Goal: Task Accomplishment & Management: Complete application form

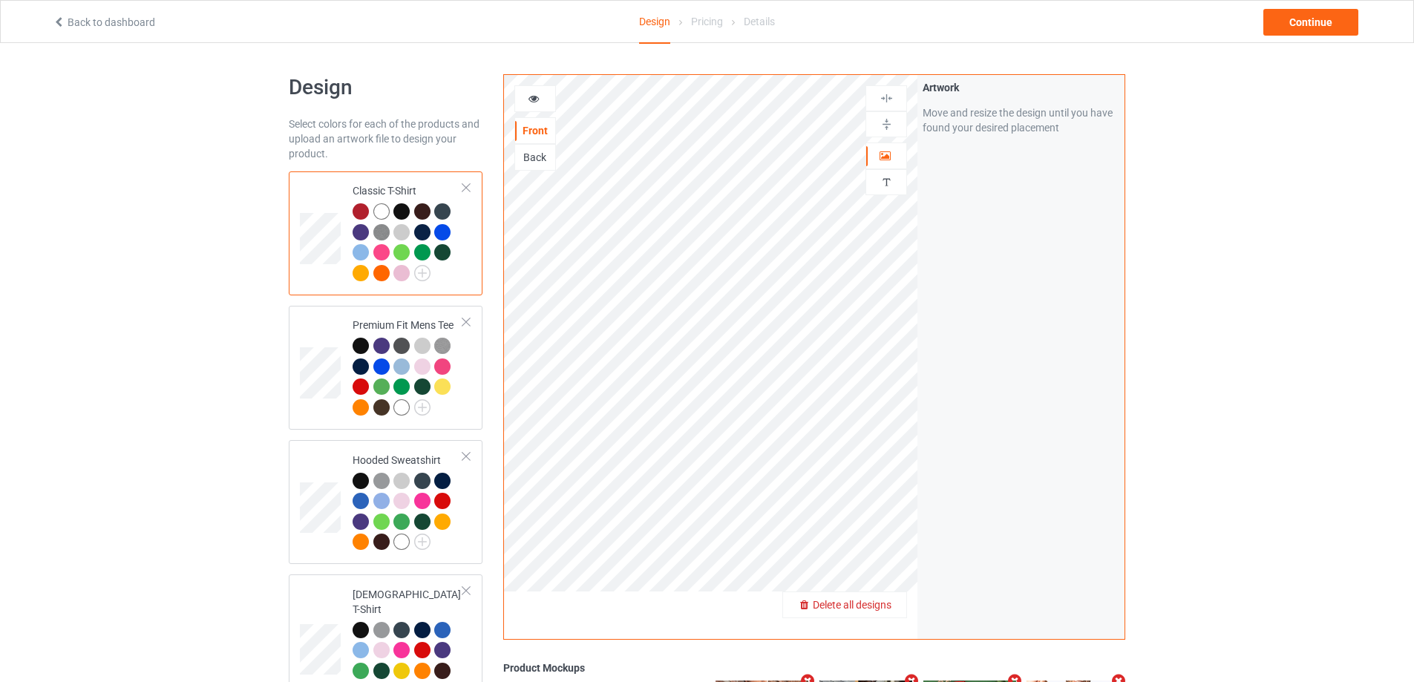
click at [883, 608] on span "Delete all designs" at bounding box center [852, 605] width 79 height 12
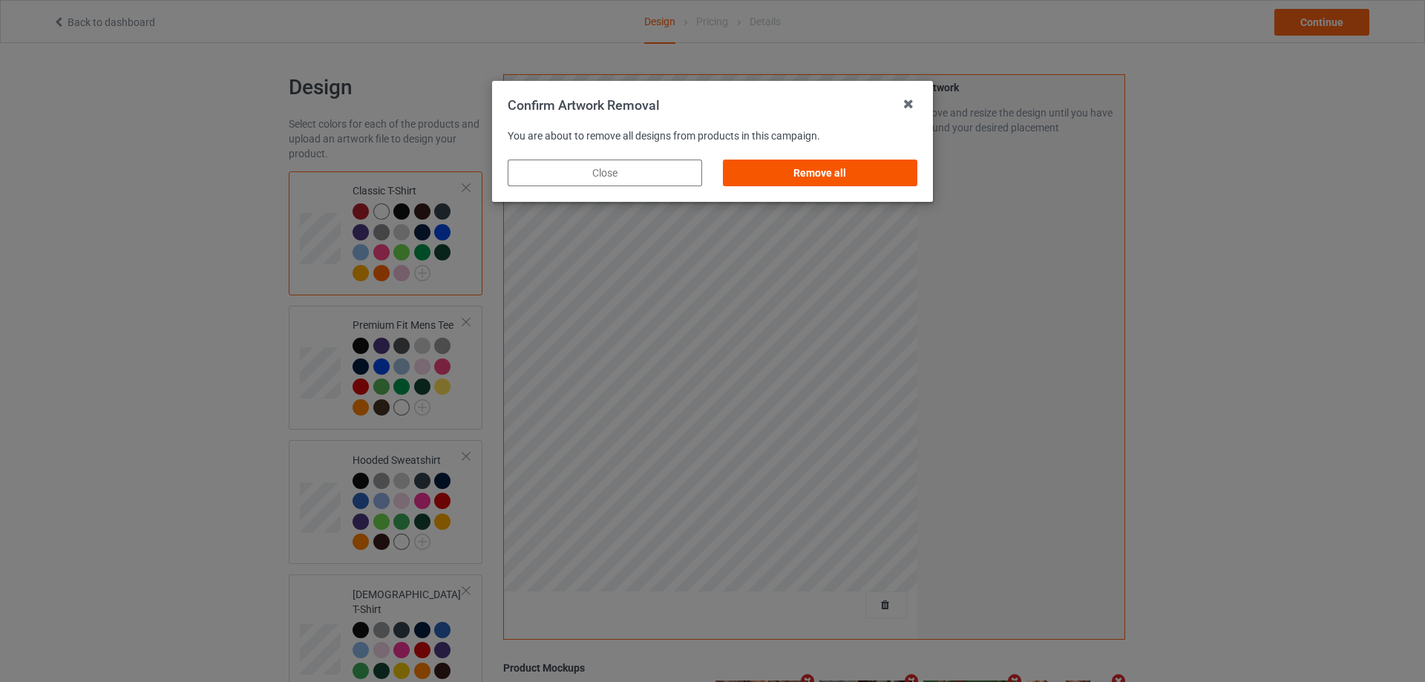
click at [869, 163] on div "Remove all" at bounding box center [820, 173] width 194 height 27
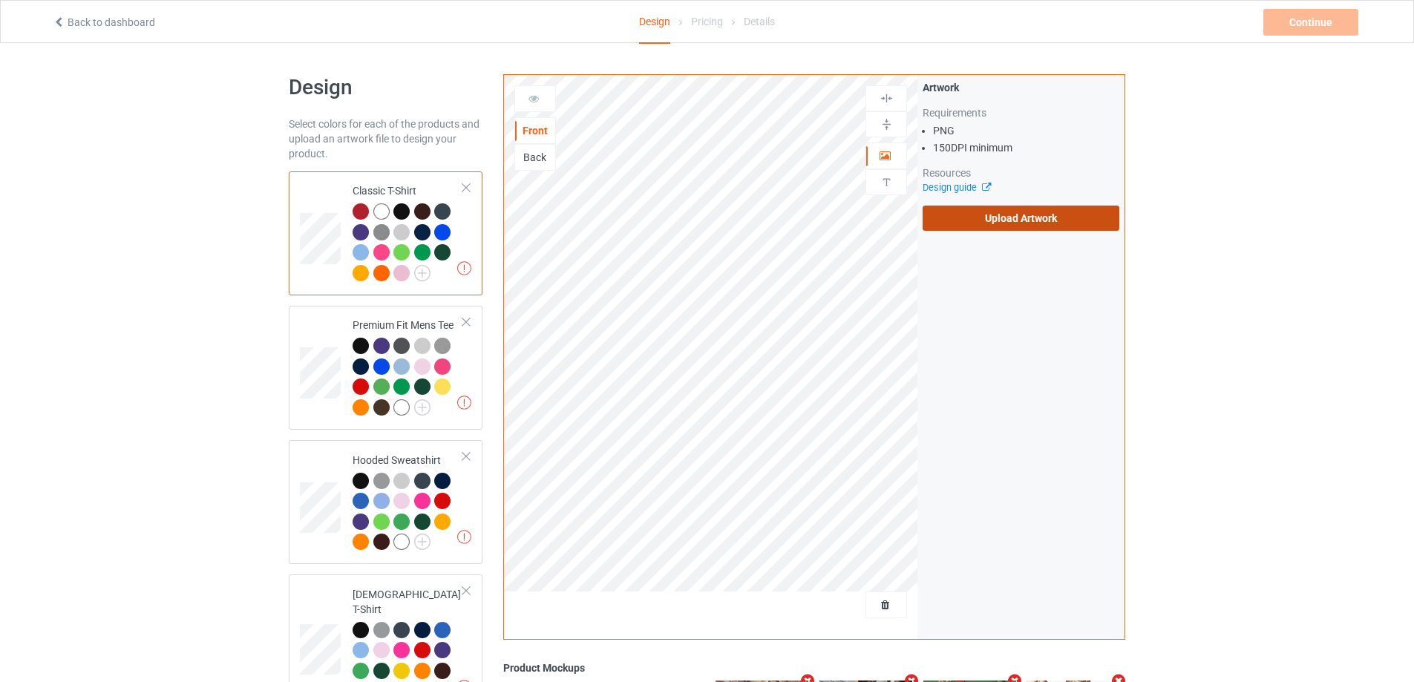
click at [991, 210] on label "Upload Artwork" at bounding box center [1020, 218] width 197 height 25
click at [0, 0] on input "Upload Artwork" at bounding box center [0, 0] width 0 height 0
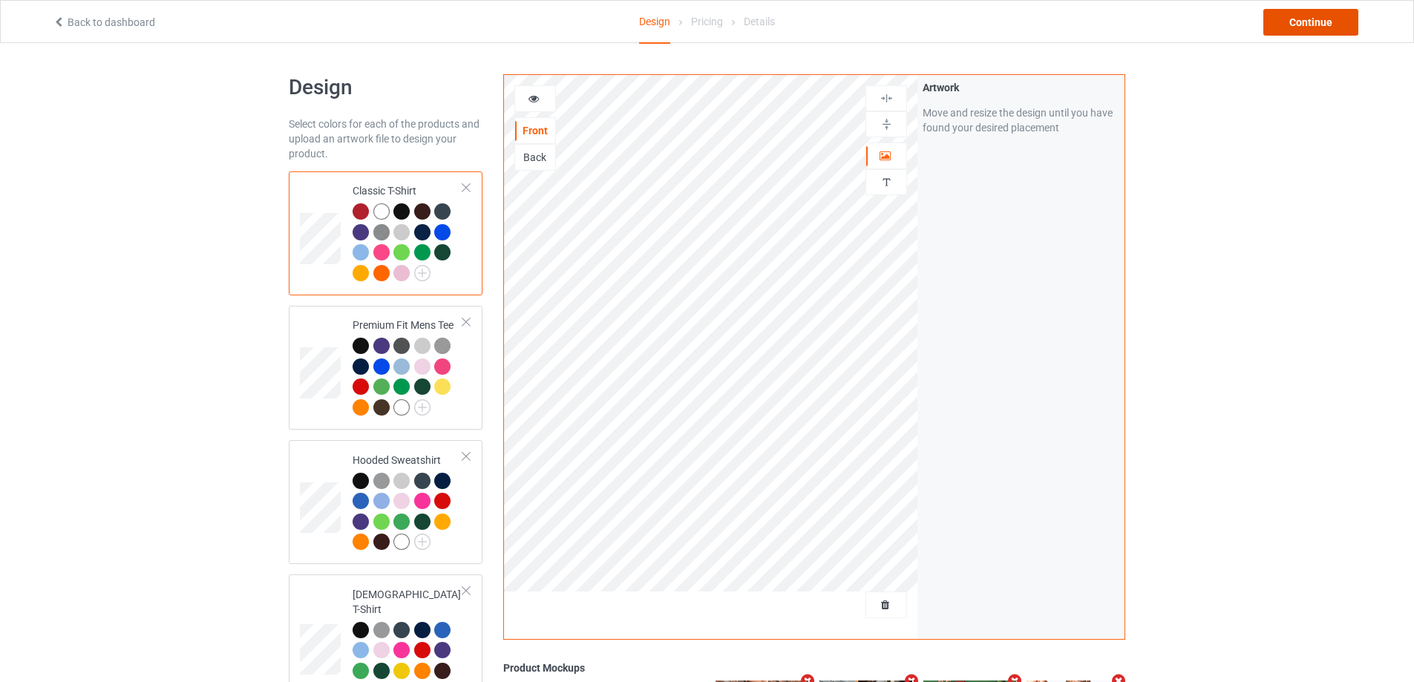
click at [1316, 22] on div "Continue" at bounding box center [1310, 22] width 95 height 27
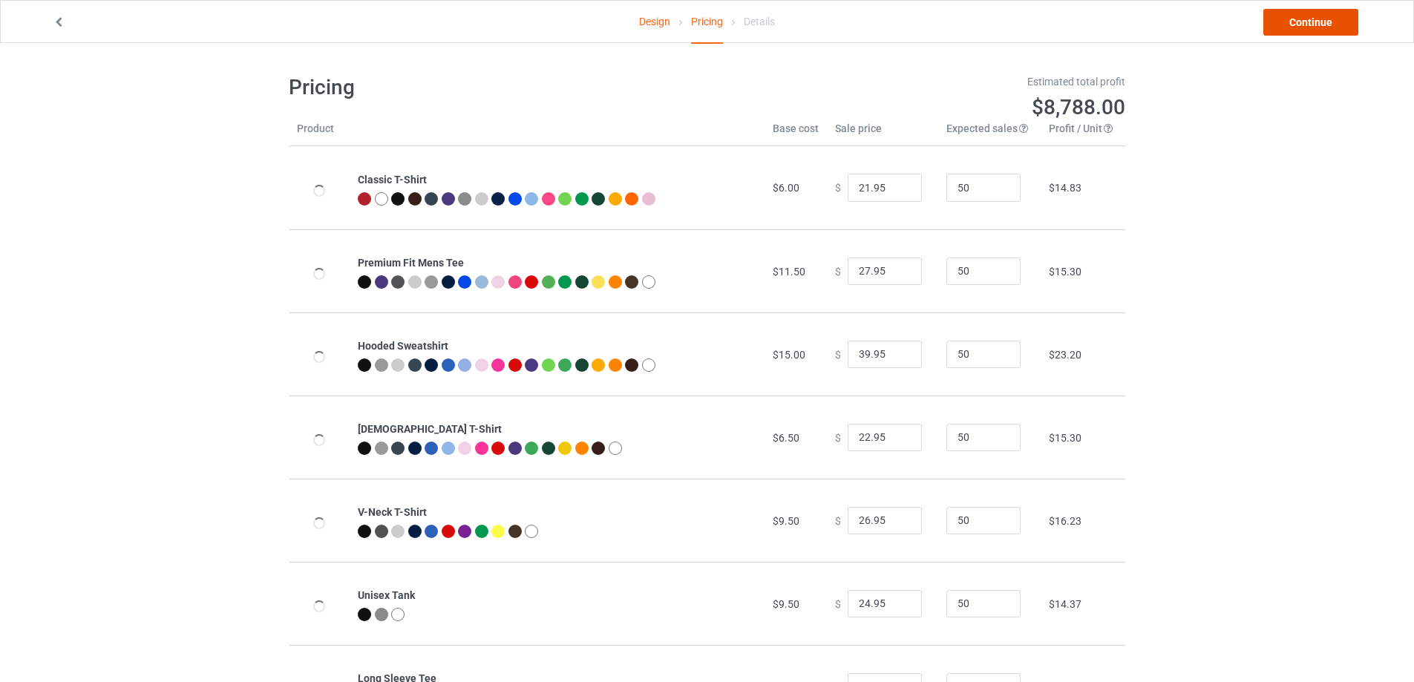
click at [1316, 22] on link "Continue" at bounding box center [1310, 22] width 95 height 27
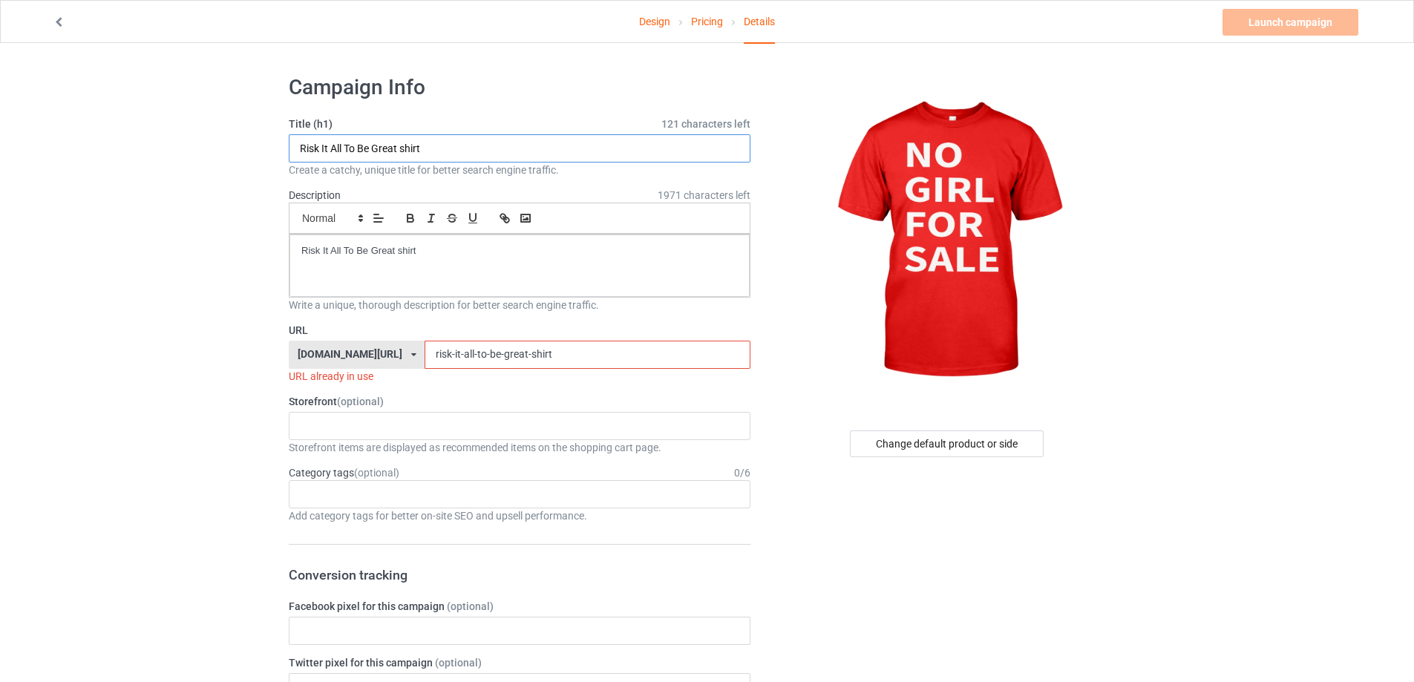
drag, startPoint x: 468, startPoint y: 148, endPoint x: 153, endPoint y: 181, distance: 316.4
paste input "Nebraska no GIRL for SALE"
type input "Nebraska no GIRL for SALE shirt"
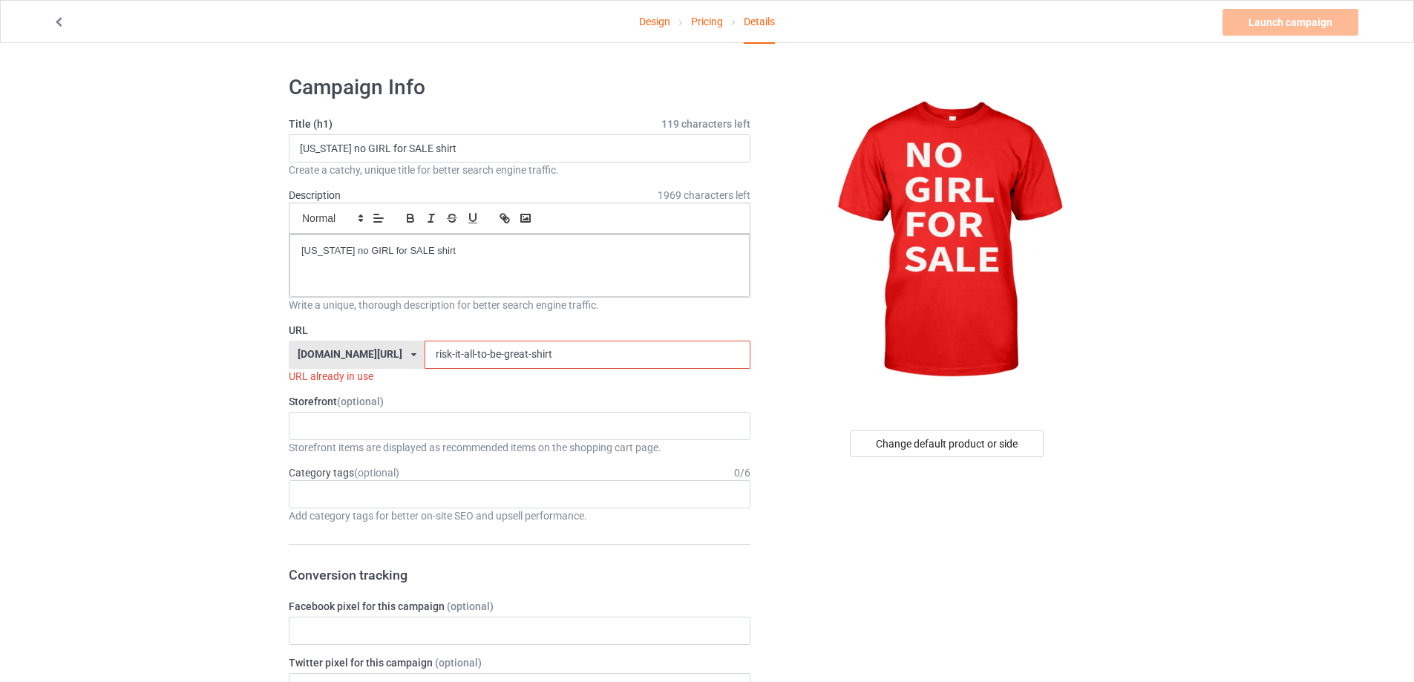
click at [341, 354] on div "teechip.com/ teetrendus.com/ teechip.com/ 5cd2f964b197f721e1cad219 587d0d41cee3…" at bounding box center [520, 355] width 462 height 28
paste input "nebraska-no-girl-for-sale"
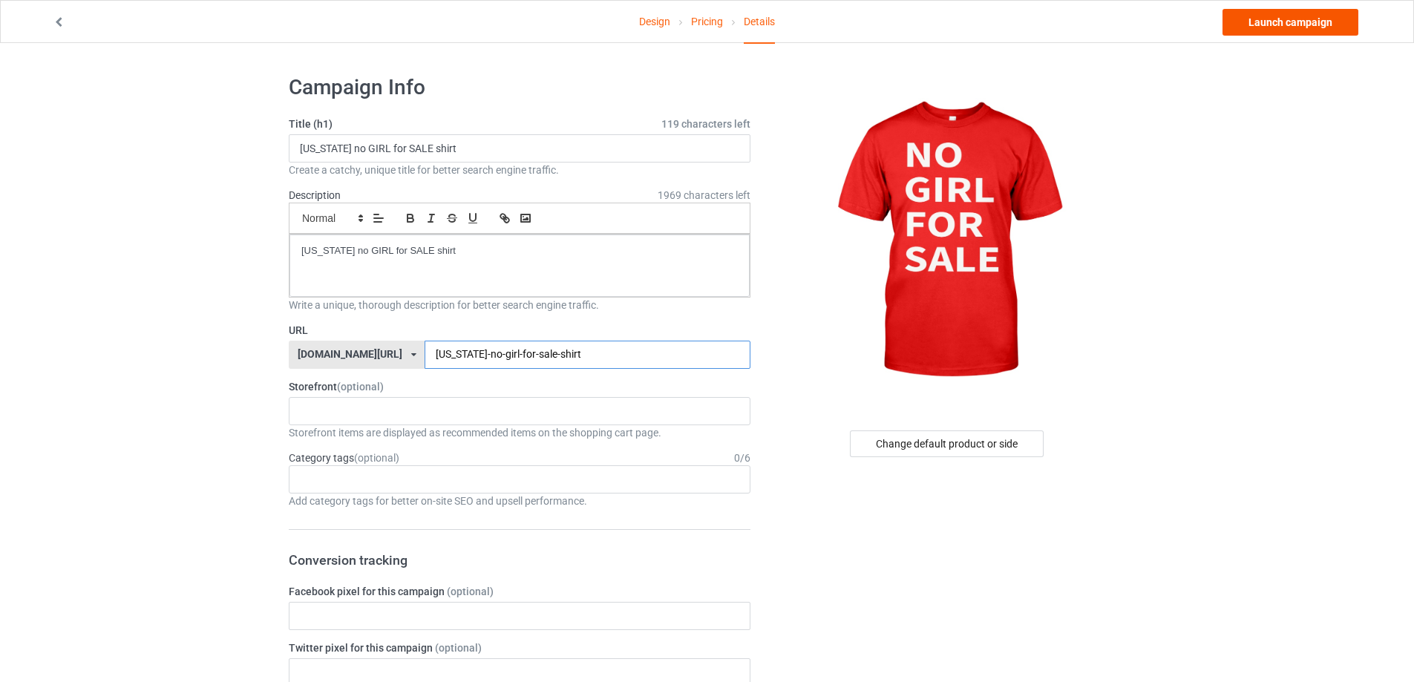
type input "nebraska-no-girl-for-sale-shirt"
click at [1293, 30] on link "Launch campaign" at bounding box center [1290, 22] width 136 height 27
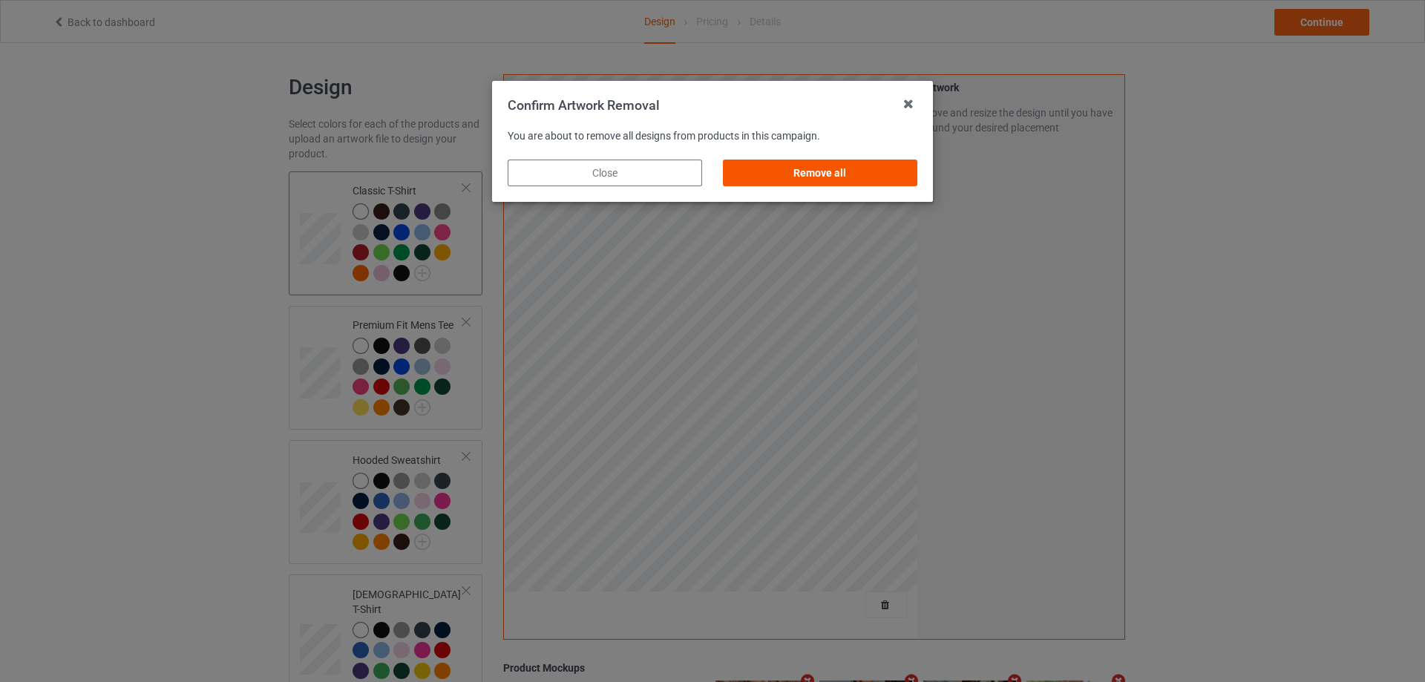
click at [839, 160] on div "Remove all" at bounding box center [820, 173] width 194 height 27
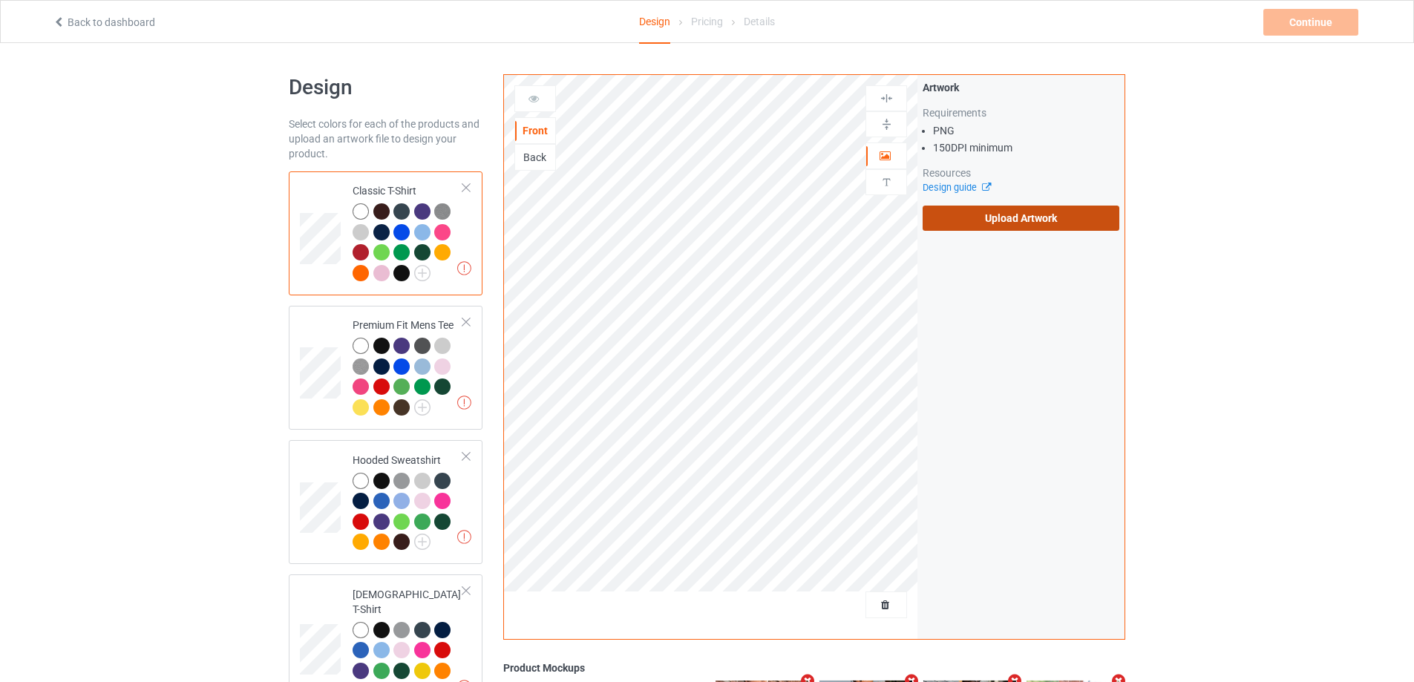
click at [959, 229] on label "Upload Artwork" at bounding box center [1020, 218] width 197 height 25
click at [0, 0] on input "Upload Artwork" at bounding box center [0, 0] width 0 height 0
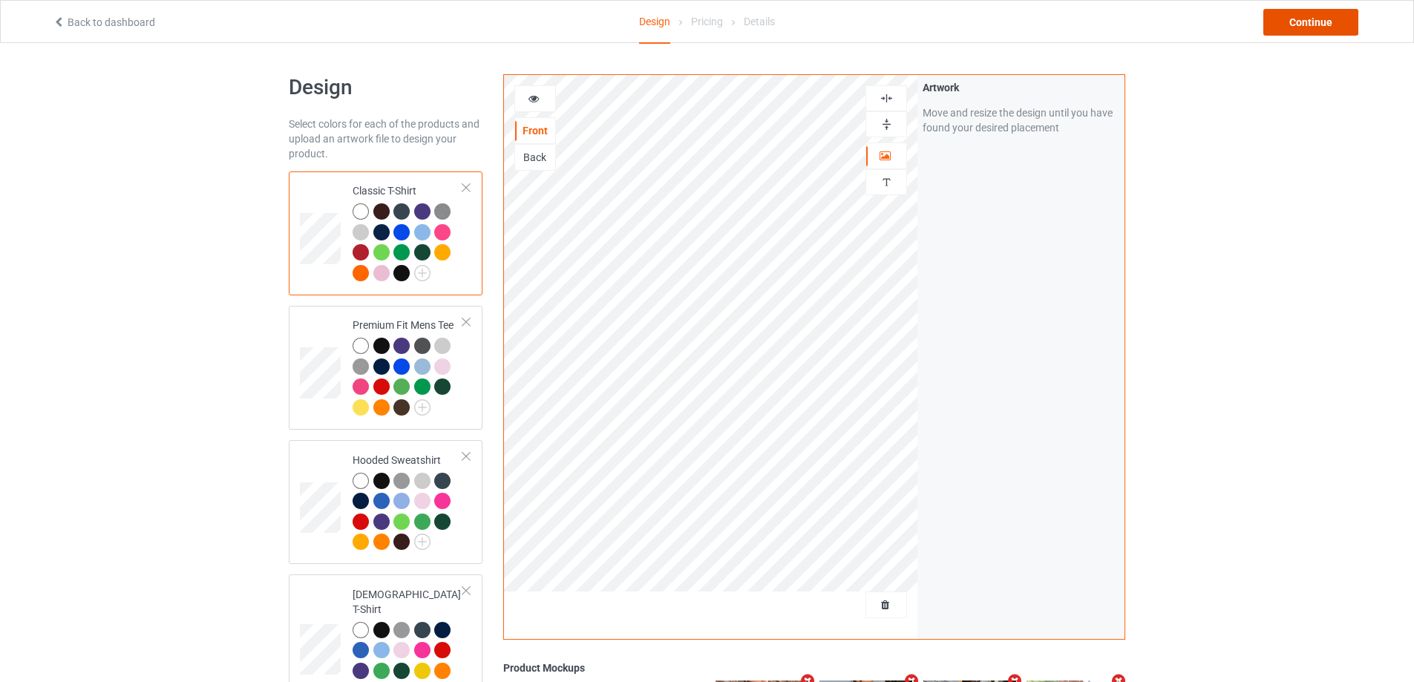
click at [1320, 30] on div "Continue" at bounding box center [1310, 22] width 95 height 27
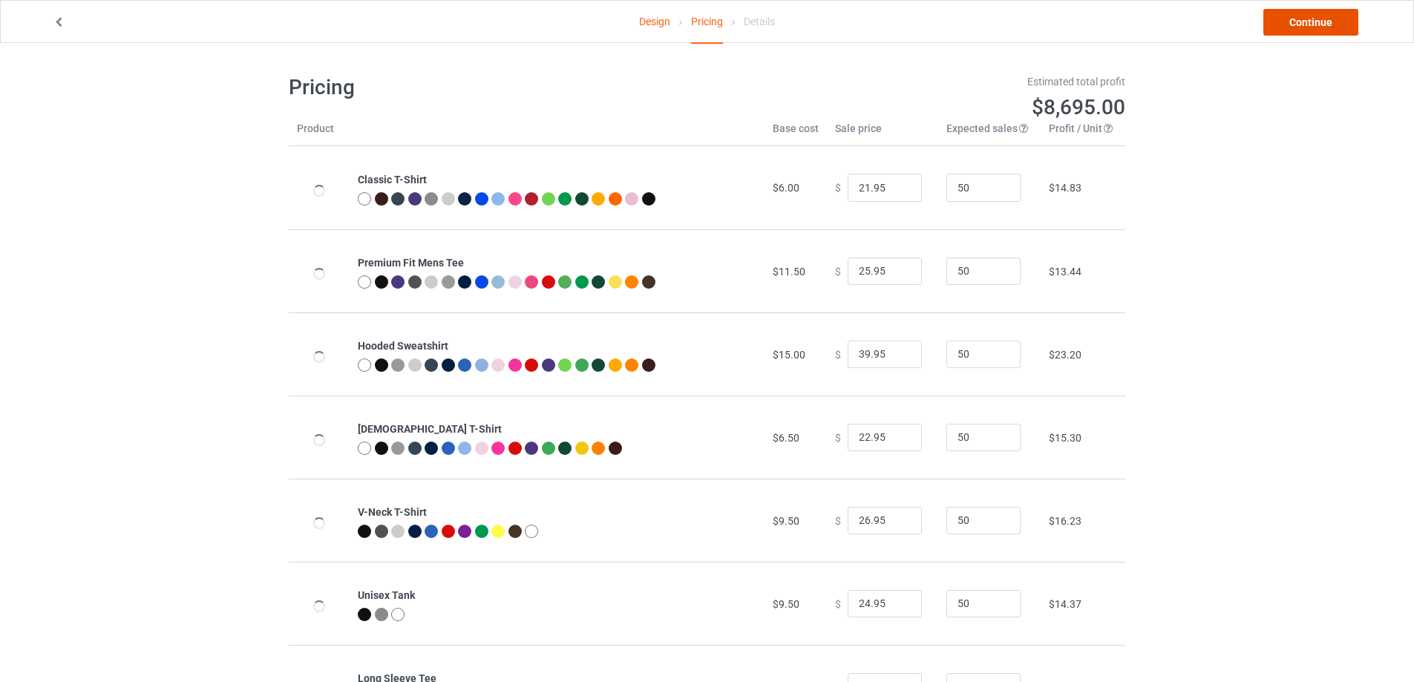
click at [1320, 30] on link "Continue" at bounding box center [1310, 22] width 95 height 27
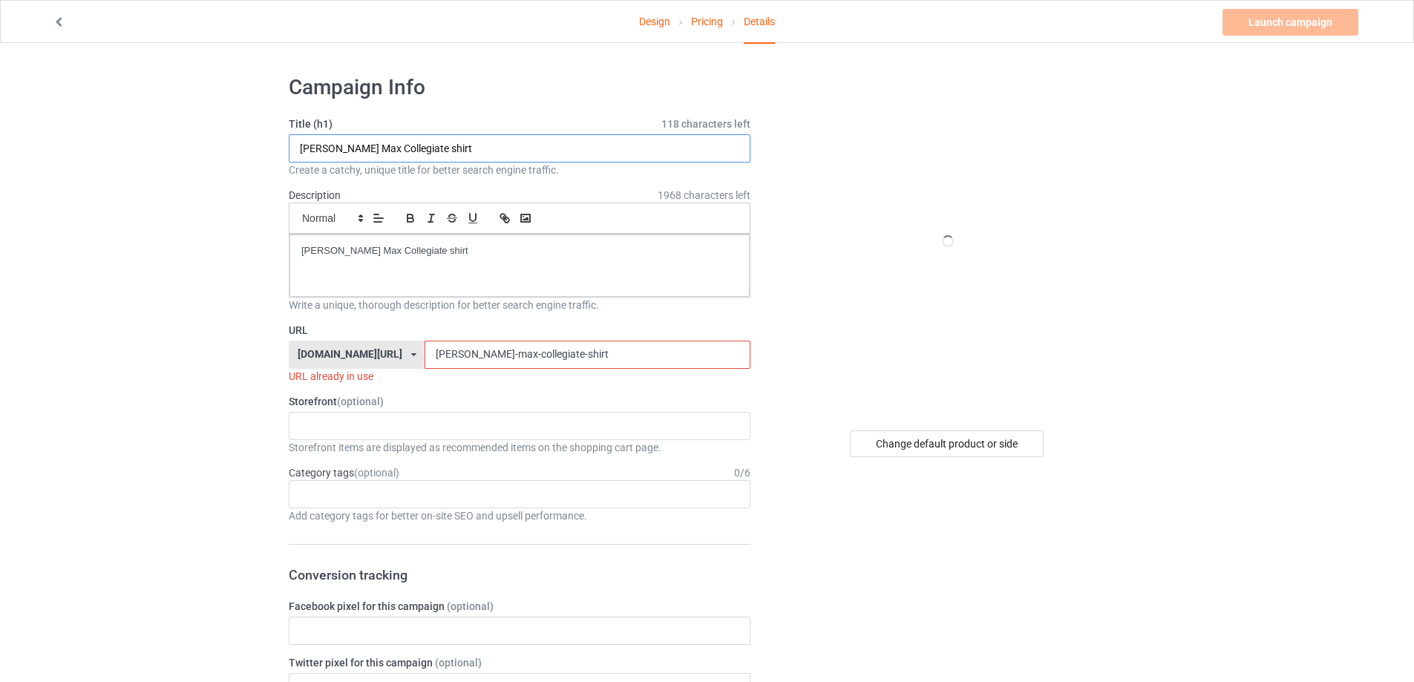
paste input "BUWAGIN BULWAGAN [PERSON_NAME] MGA BUWAYA"
type input "BUWAGIN BULWAGAN [PERSON_NAME] MGA BUWAYA shirt"
drag, startPoint x: 476, startPoint y: 257, endPoint x: 332, endPoint y: 551, distance: 326.6
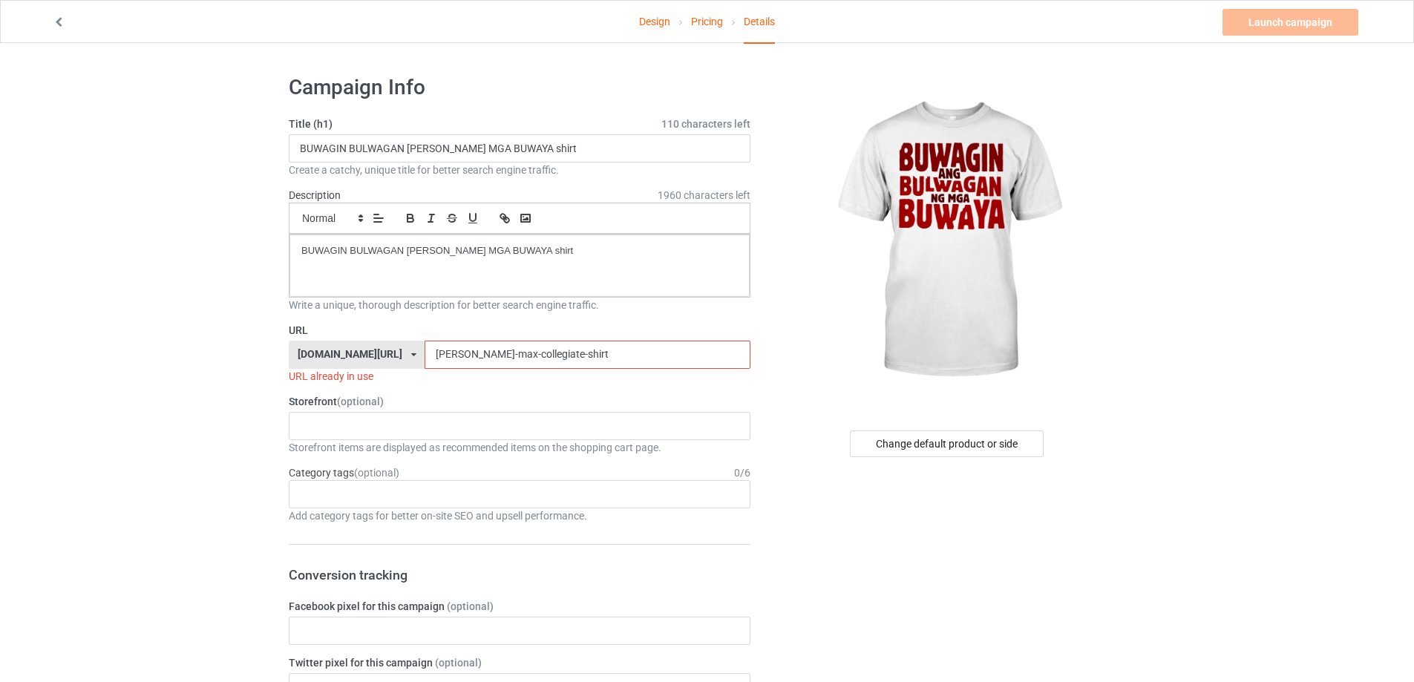
drag, startPoint x: 584, startPoint y: 360, endPoint x: 222, endPoint y: 355, distance: 362.2
paste input "buwagin-bulwagan-ang-ng-mga-buwaya"
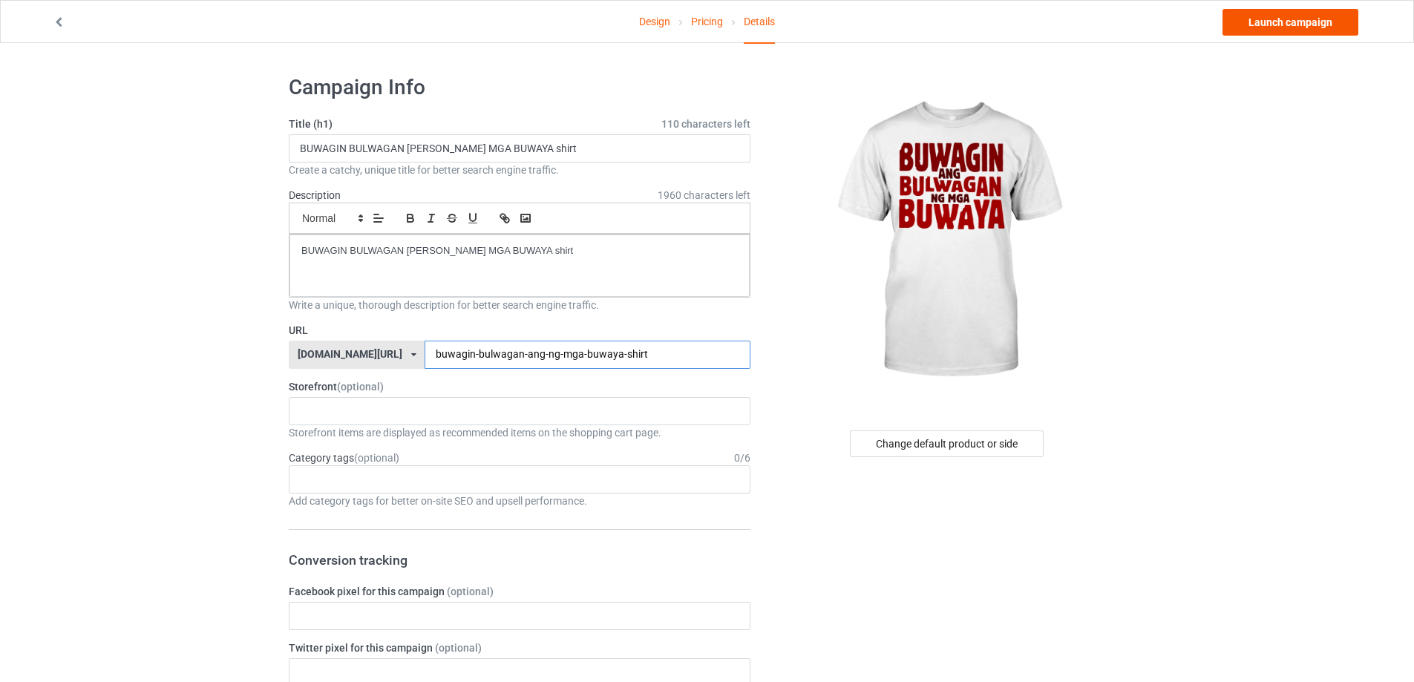
type input "buwagin-bulwagan-ang-ng-mga-buwaya-shirt"
click at [1310, 15] on link "Launch campaign" at bounding box center [1290, 22] width 136 height 27
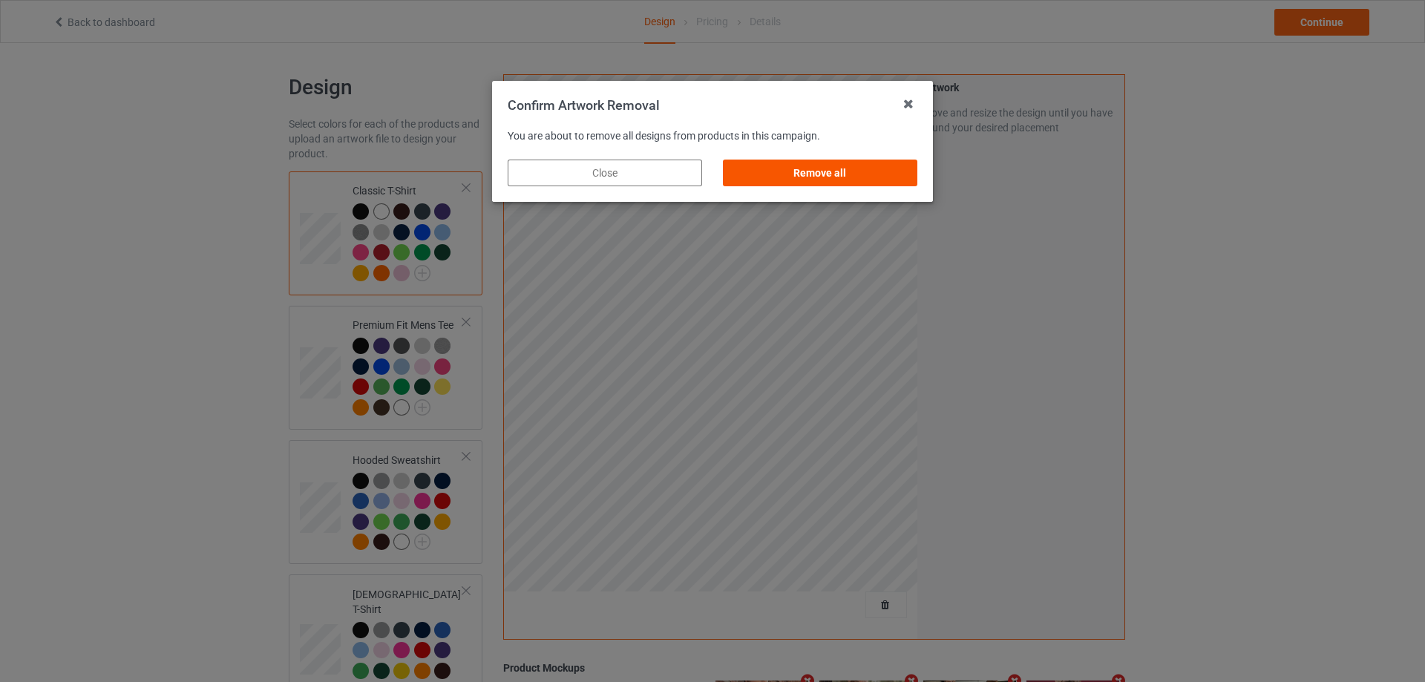
click at [907, 163] on div "Remove all" at bounding box center [820, 173] width 194 height 27
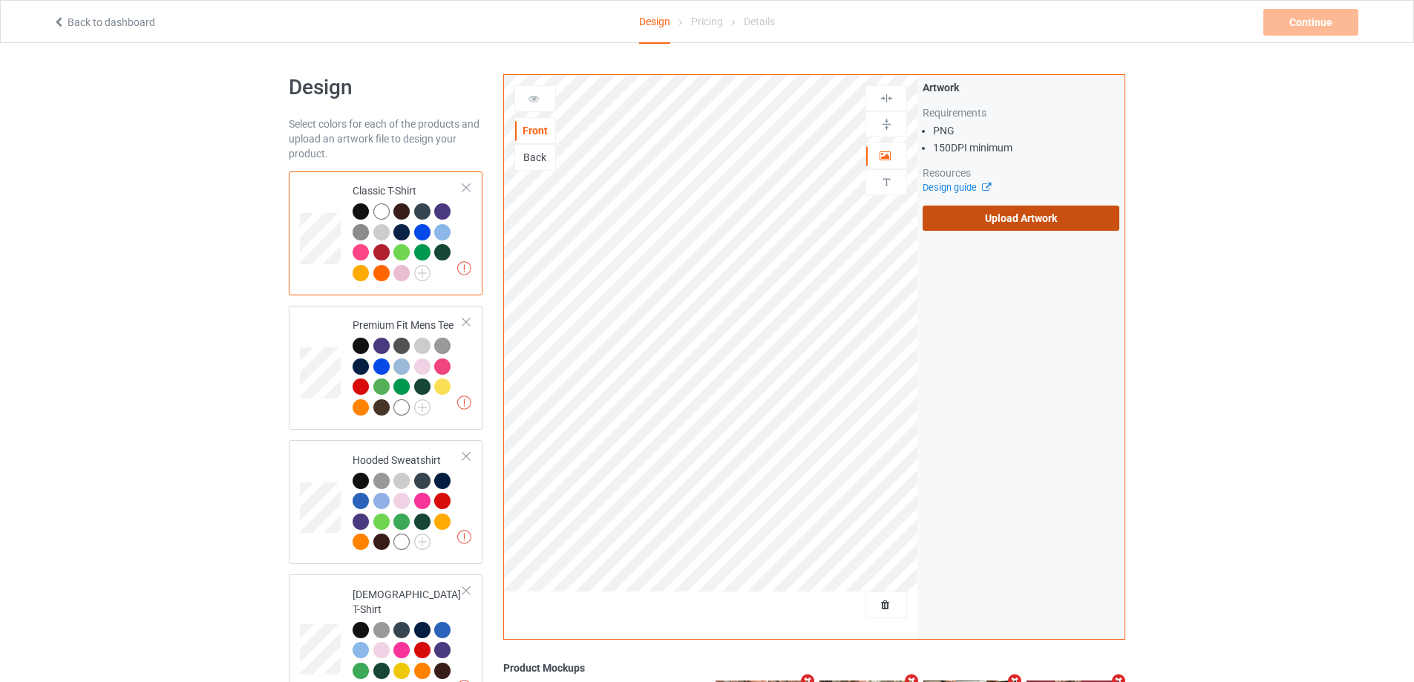
click at [970, 211] on label "Upload Artwork" at bounding box center [1020, 218] width 197 height 25
click at [0, 0] on input "Upload Artwork" at bounding box center [0, 0] width 0 height 0
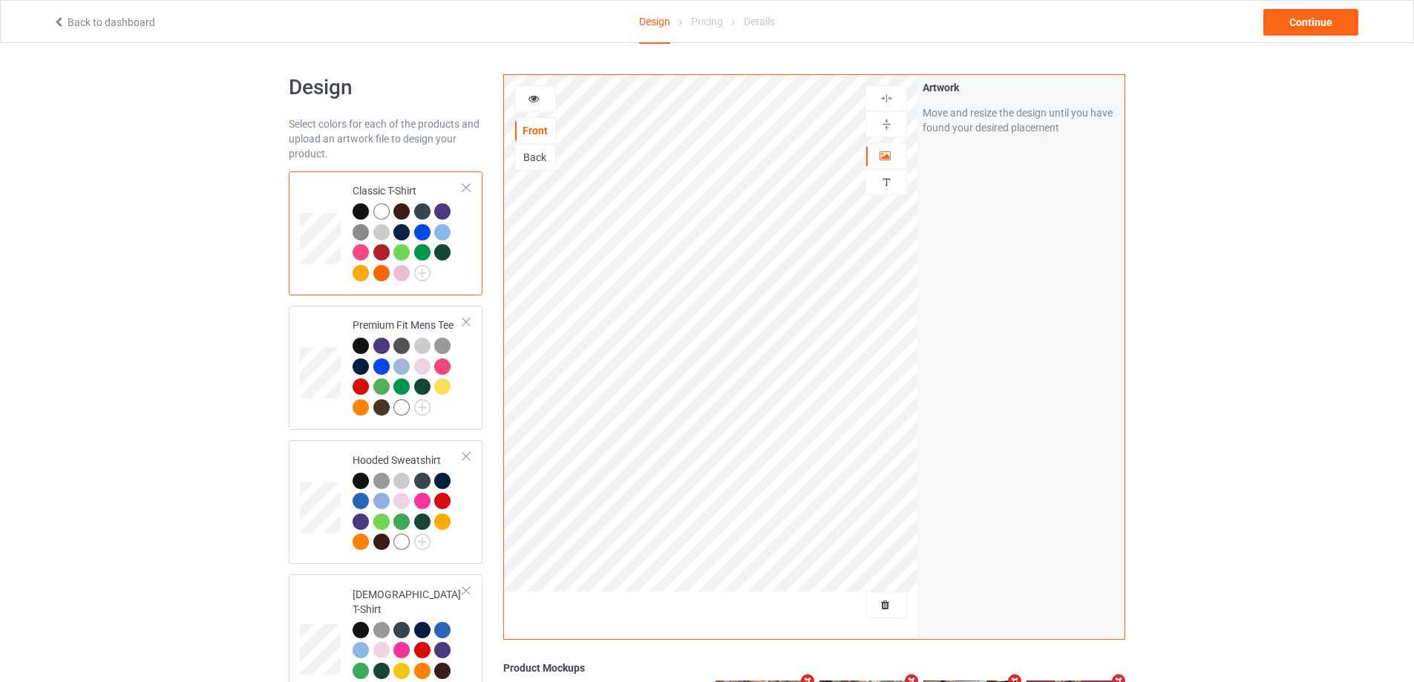
click at [542, 154] on div "Back" at bounding box center [535, 157] width 40 height 15
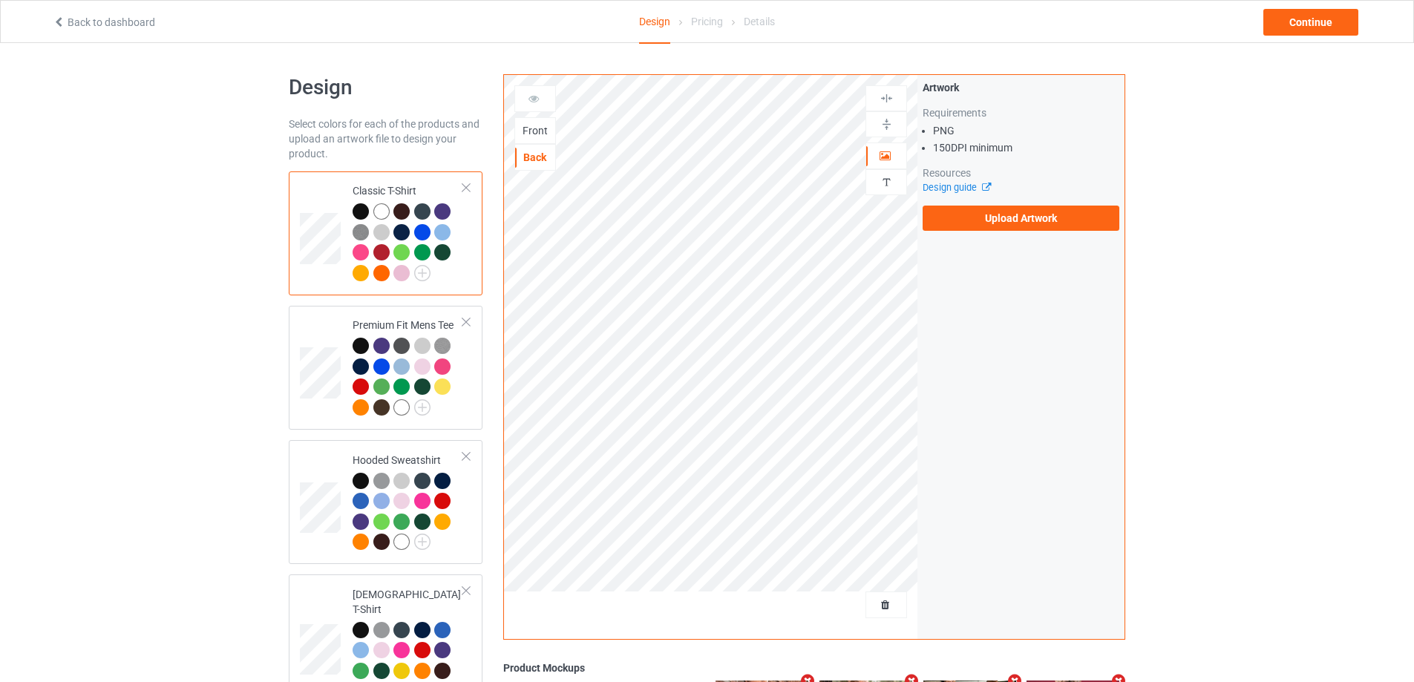
click at [1037, 204] on div "Artwork Requirements PNG 150 DPI minimum Resources Design guide Upload Artwork" at bounding box center [1020, 155] width 197 height 151
click at [1028, 221] on label "Upload Artwork" at bounding box center [1020, 218] width 197 height 25
click at [0, 0] on input "Upload Artwork" at bounding box center [0, 0] width 0 height 0
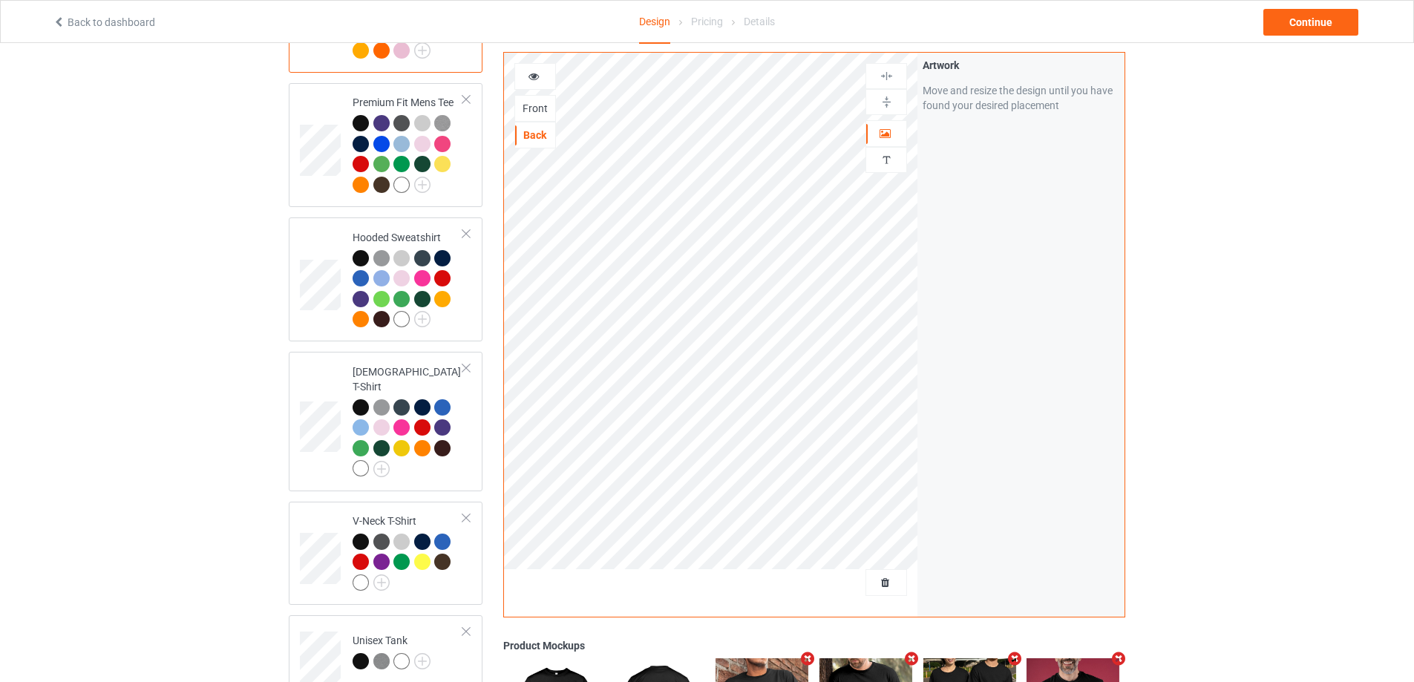
scroll to position [371, 0]
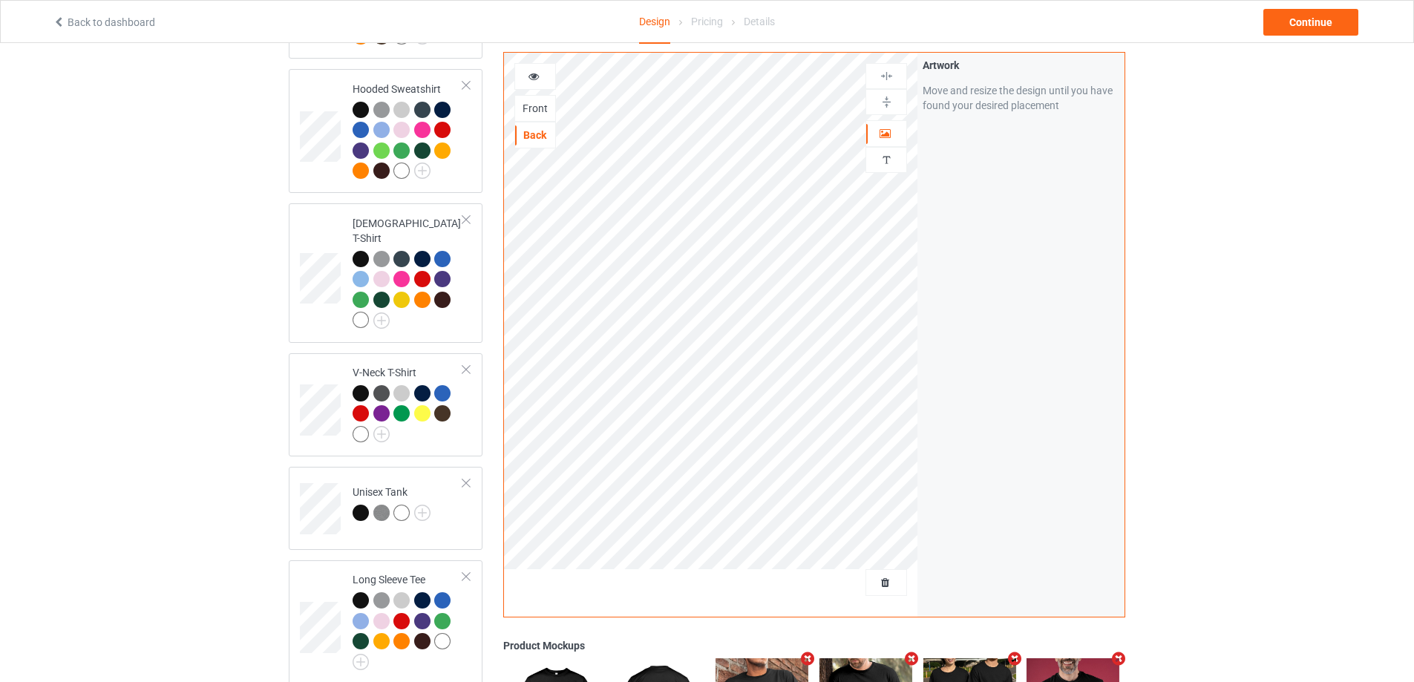
click at [908, 661] on icon "Remove mockup" at bounding box center [911, 659] width 19 height 16
click at [909, 661] on icon "Remove mockup" at bounding box center [911, 659] width 19 height 16
click at [1005, 661] on icon "Remove mockup" at bounding box center [1014, 659] width 19 height 16
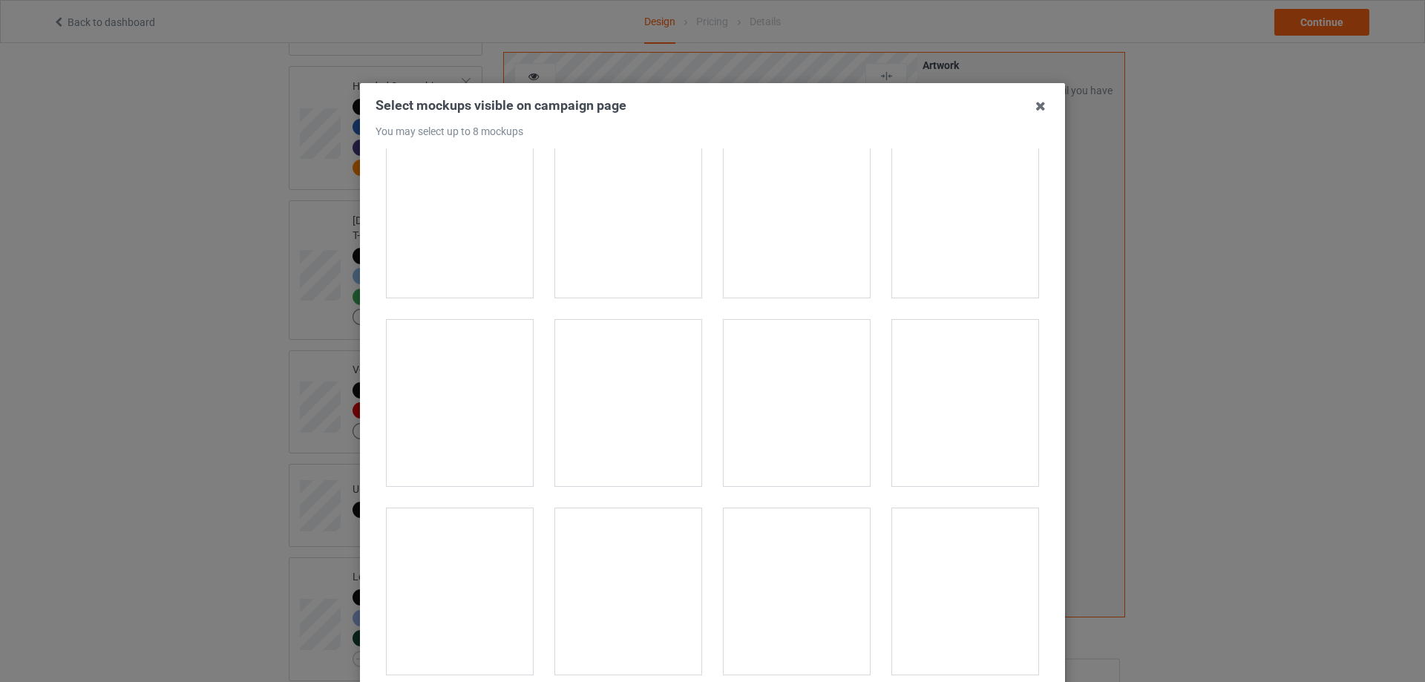
scroll to position [668, 0]
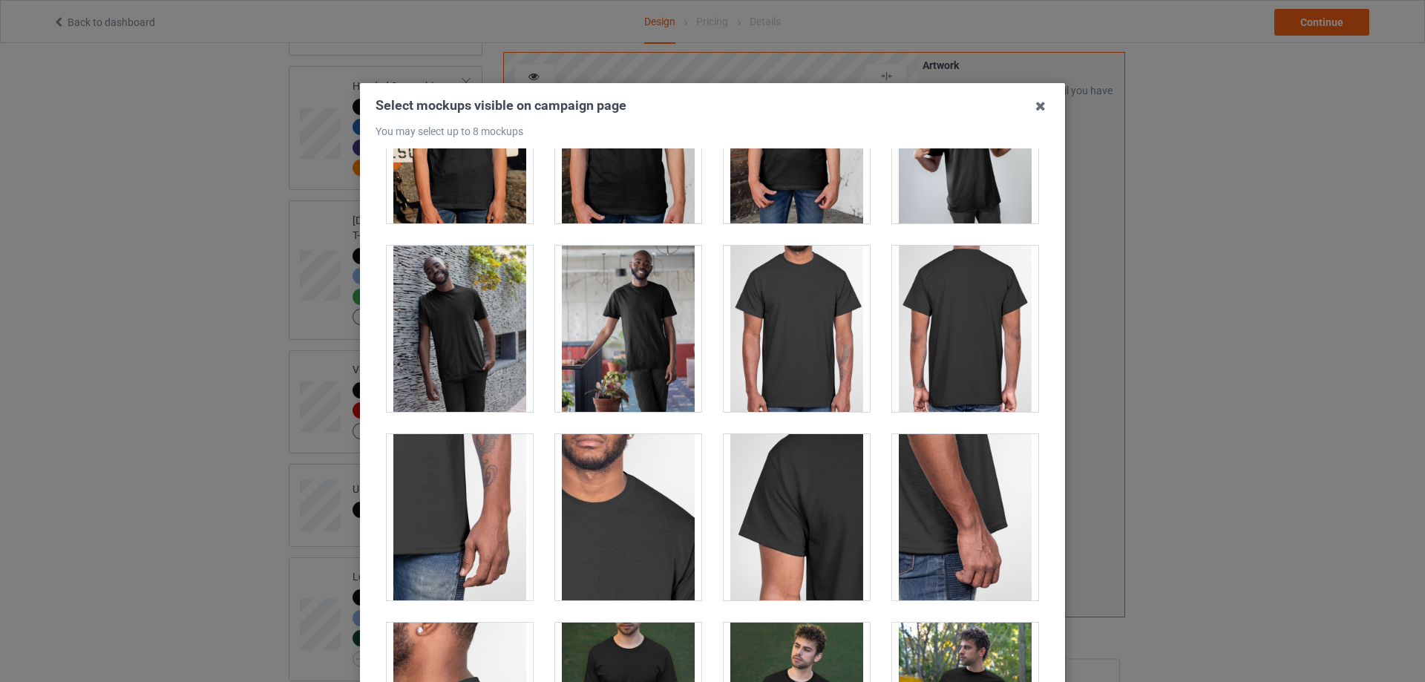
click at [937, 341] on div at bounding box center [965, 329] width 146 height 166
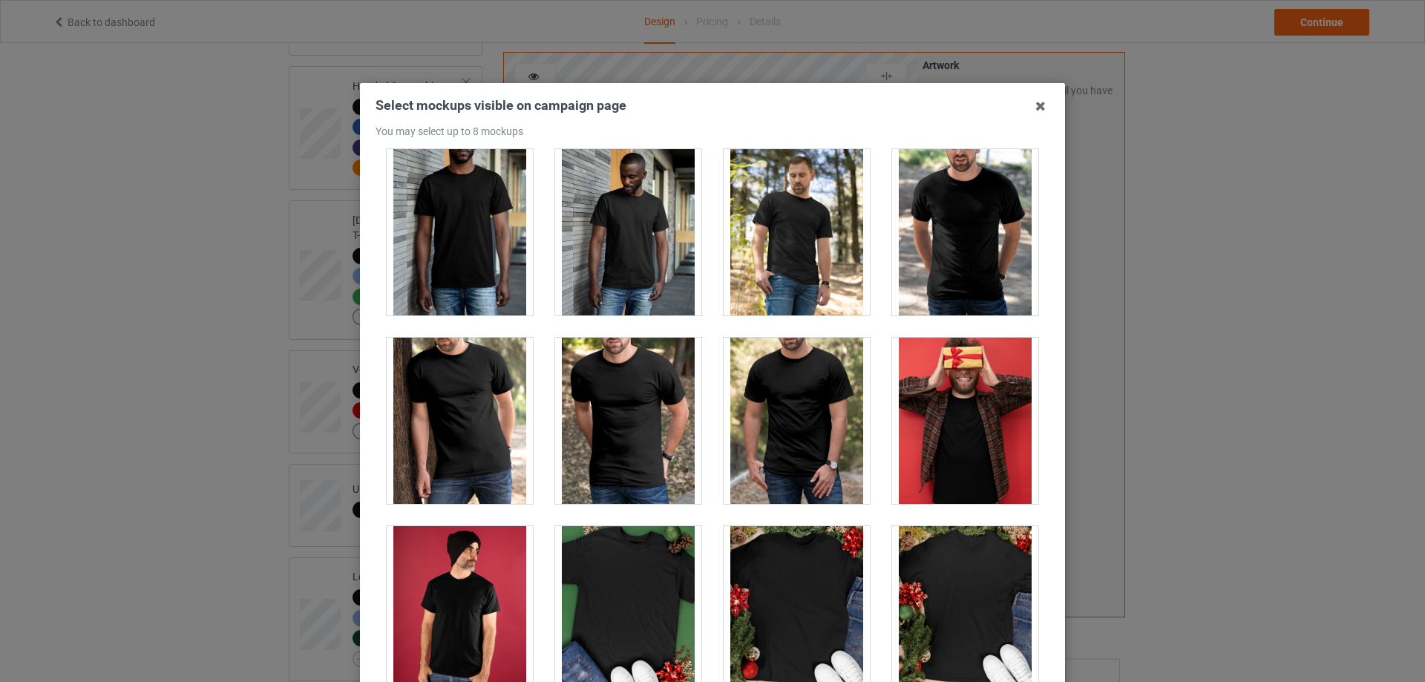
scroll to position [1781, 0]
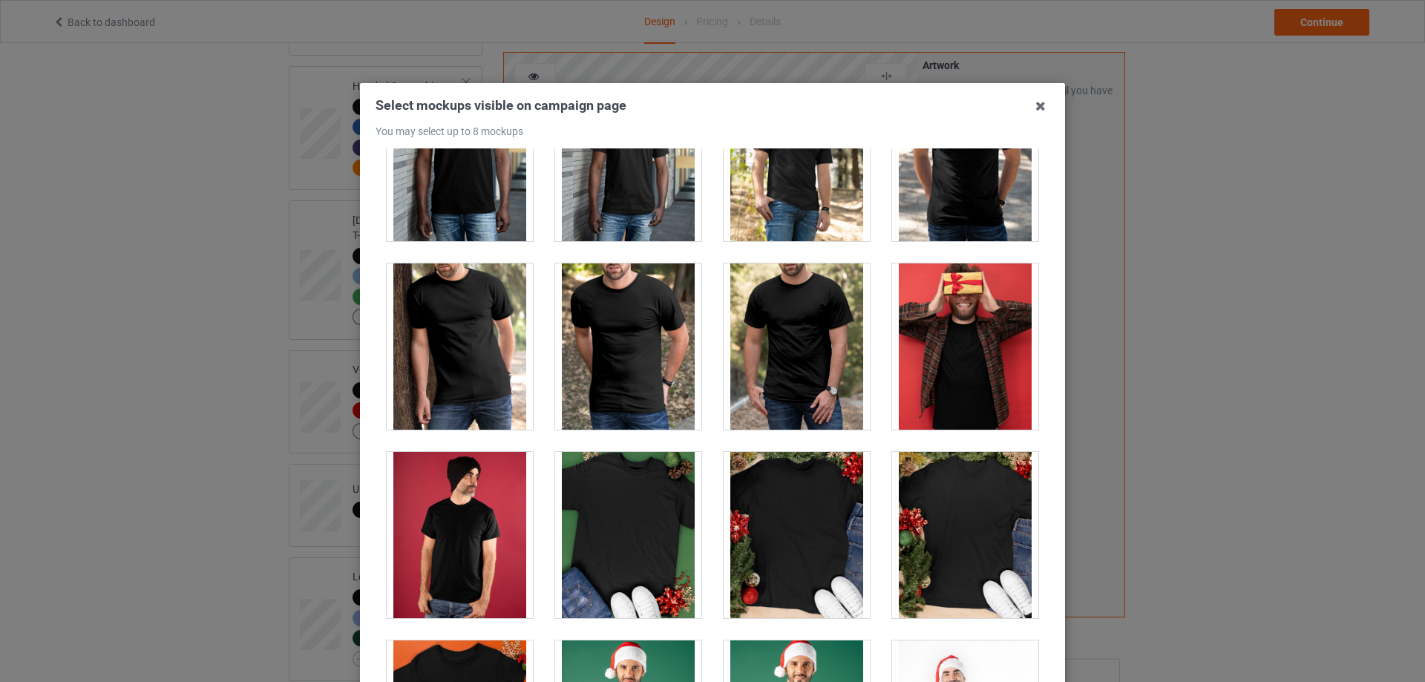
drag, startPoint x: 447, startPoint y: 361, endPoint x: 462, endPoint y: 380, distance: 23.9
click at [448, 361] on div at bounding box center [460, 346] width 146 height 166
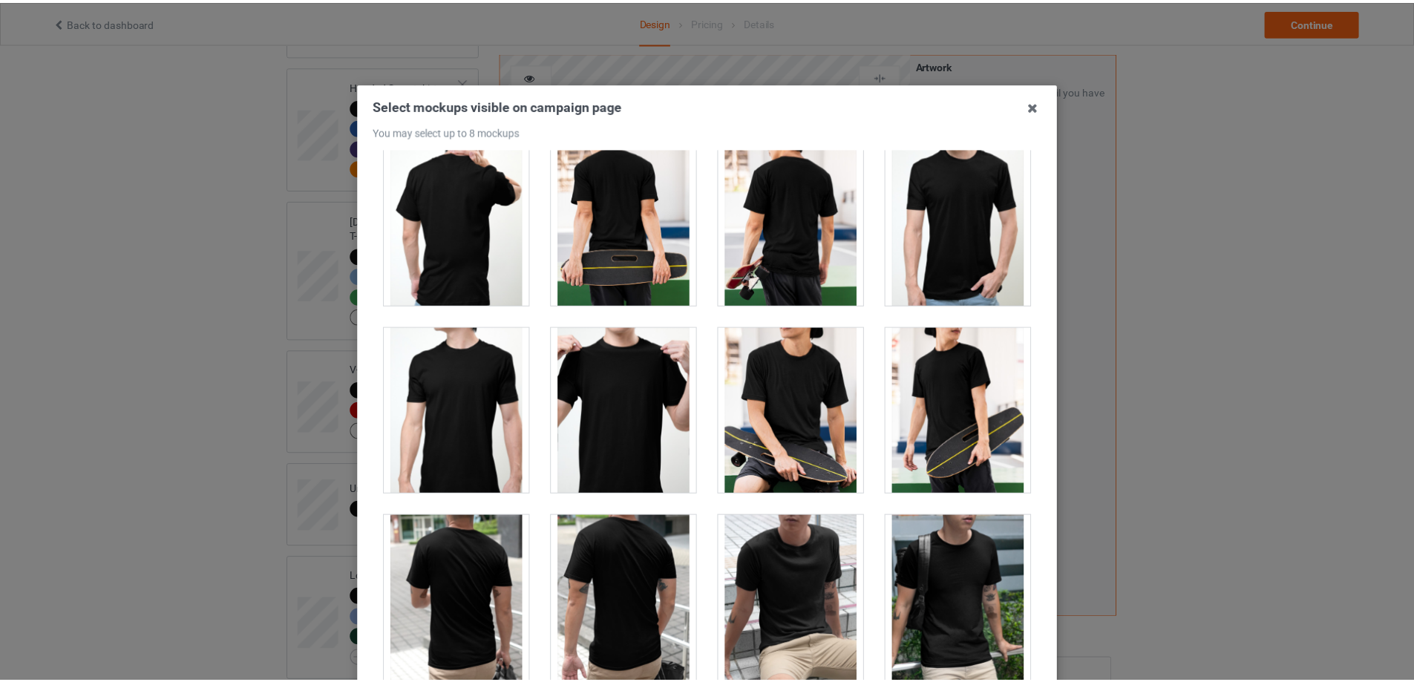
scroll to position [3710, 0]
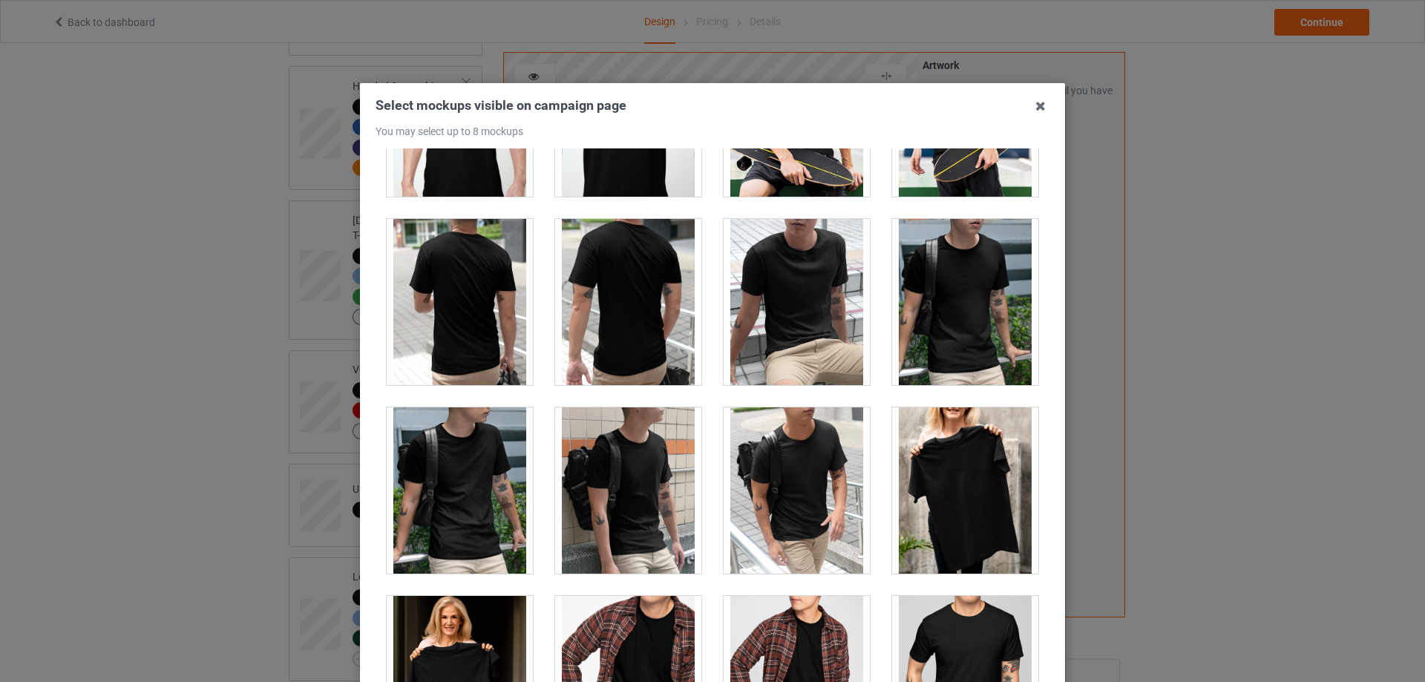
click at [456, 298] on div at bounding box center [460, 302] width 146 height 166
click at [1037, 110] on icon at bounding box center [1041, 106] width 24 height 24
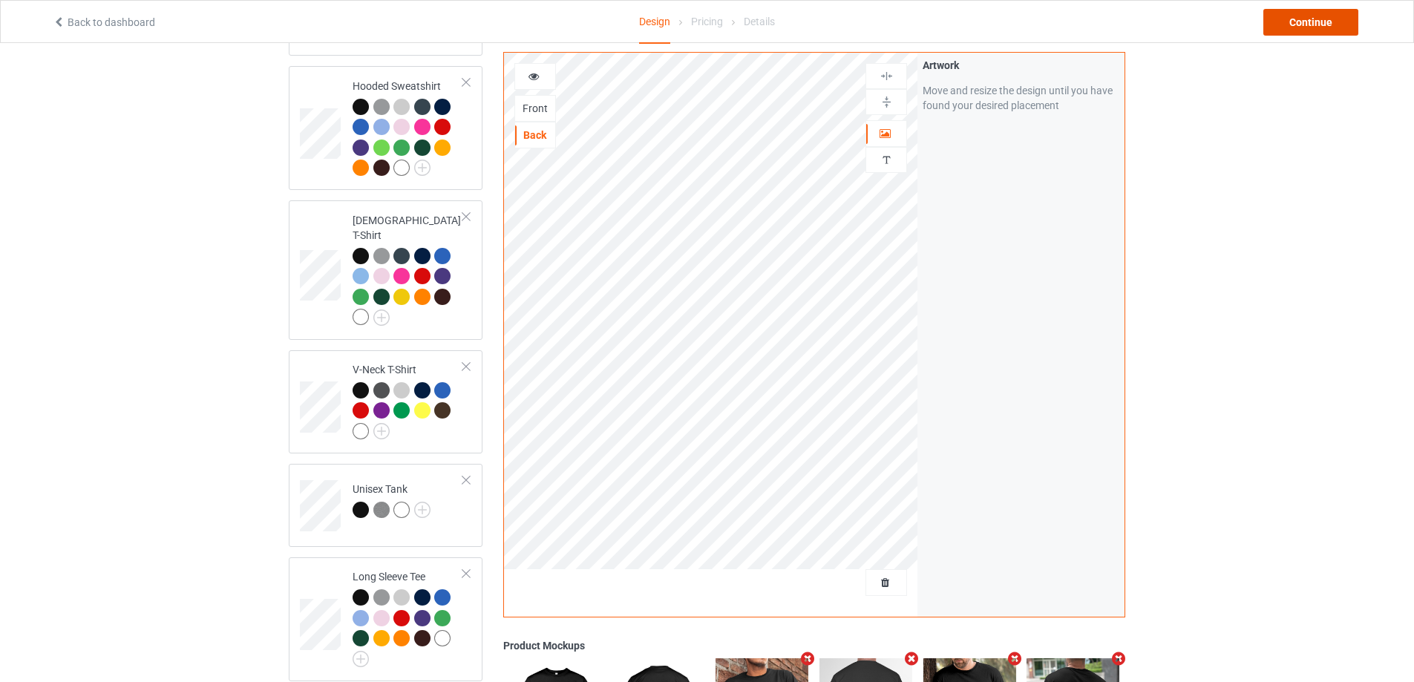
click at [1346, 19] on div "Continue" at bounding box center [1310, 22] width 95 height 27
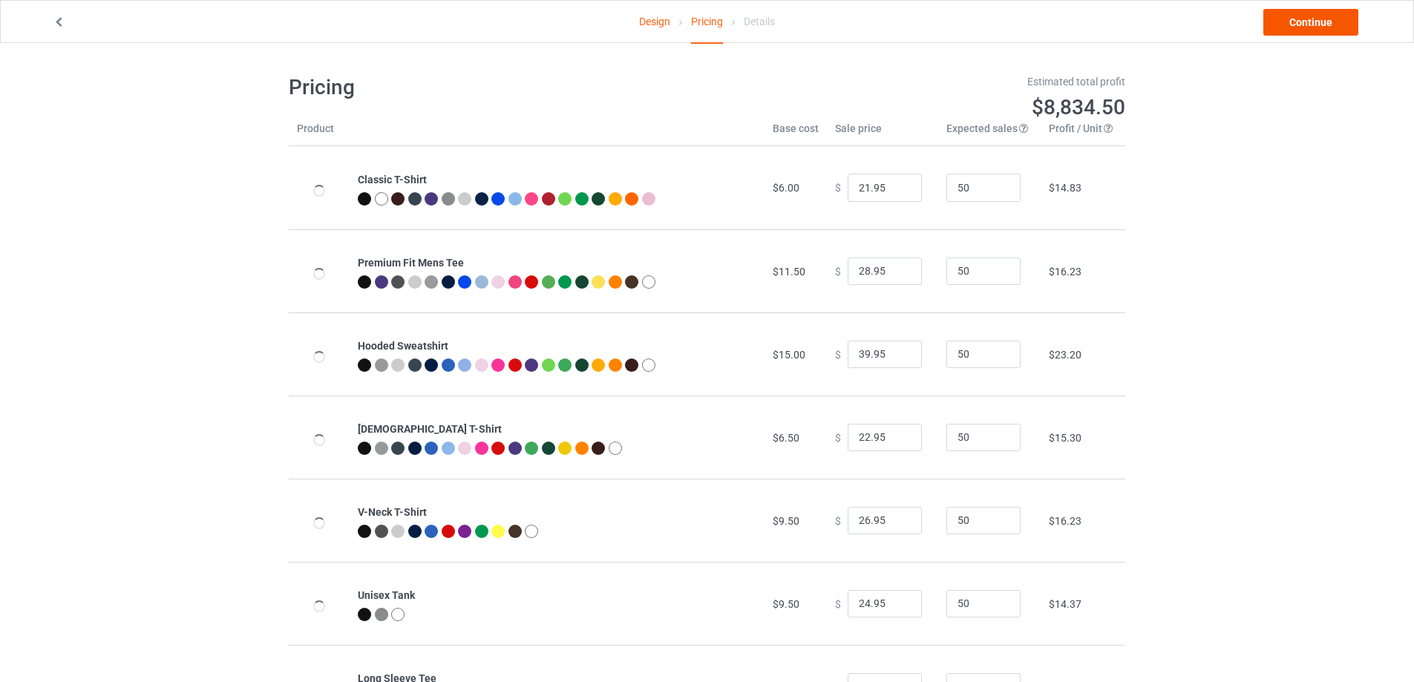
type input "26.95"
type input "32.95"
type input "46.95"
type input "26.95"
type input "30.95"
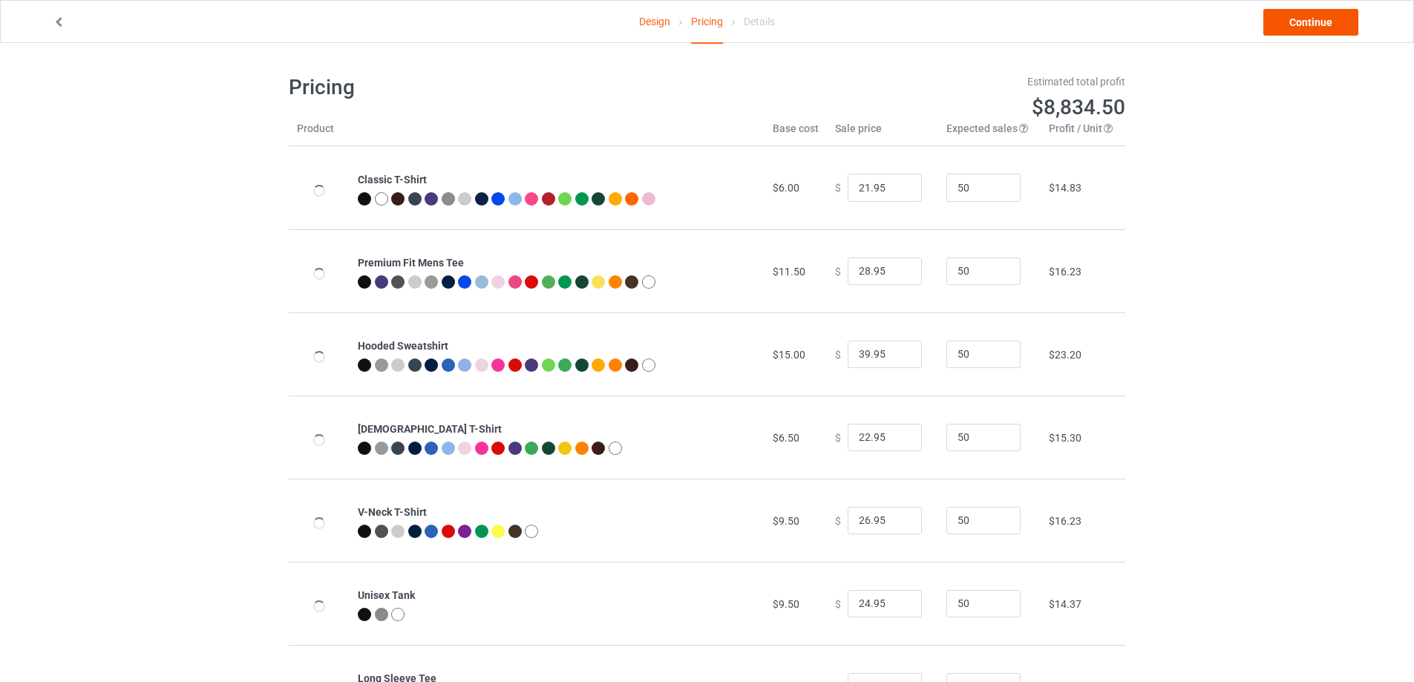
type input "28.95"
type input "31.95"
type input "39.95"
type input "26.95"
type input "39.95"
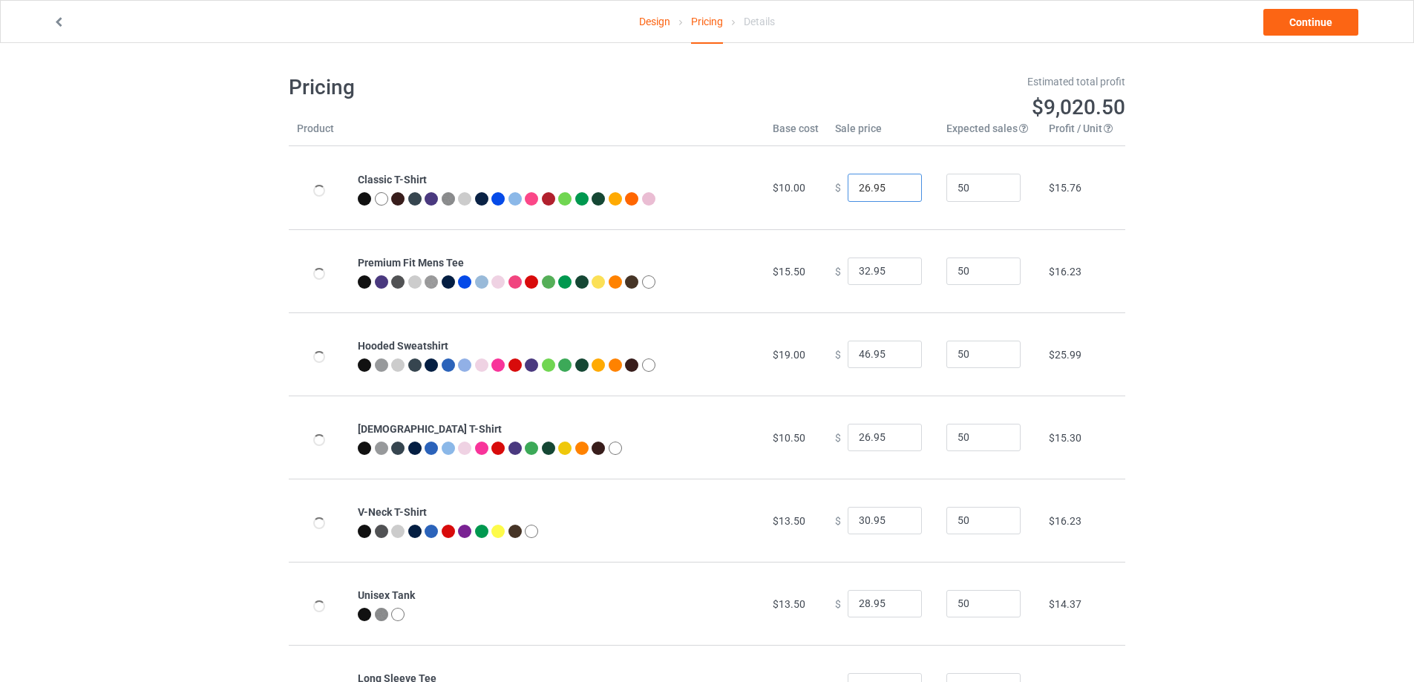
click at [858, 193] on input "26.95" at bounding box center [884, 188] width 74 height 28
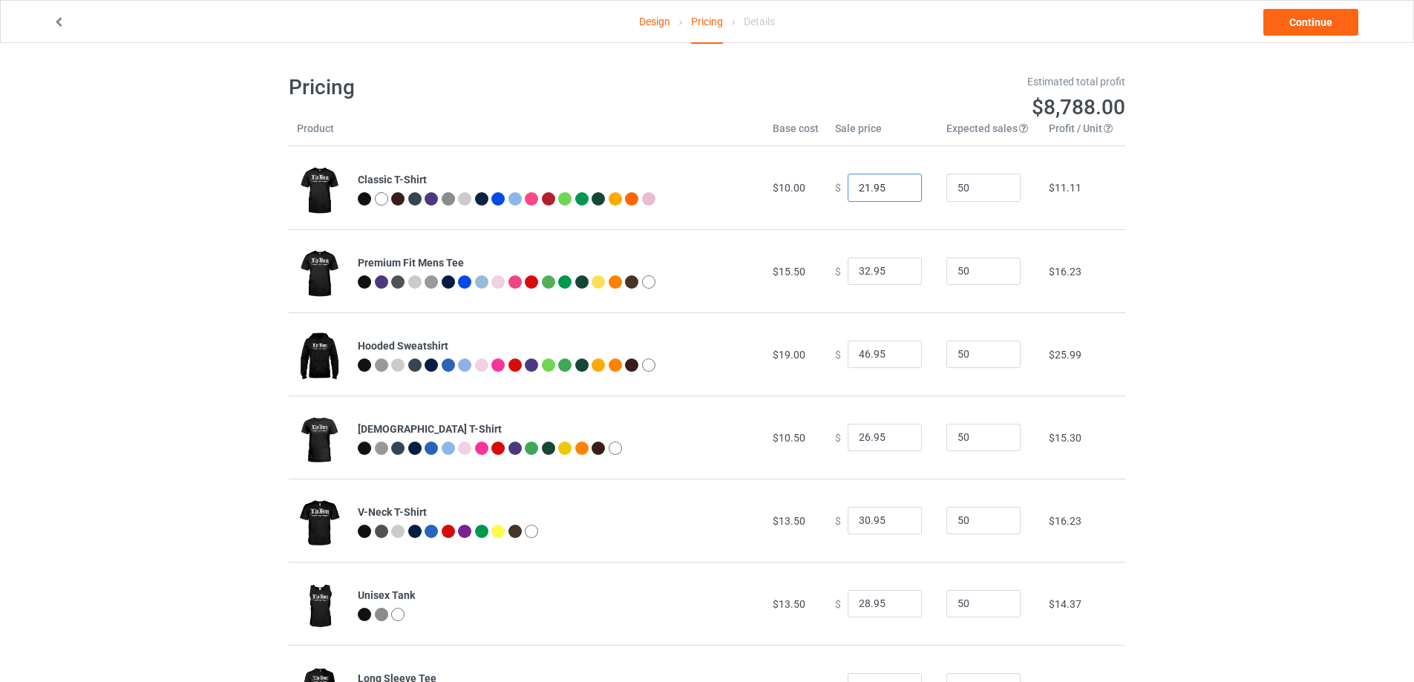
type input "21.95"
click at [894, 276] on input "31.95" at bounding box center [884, 271] width 74 height 28
click at [894, 276] on input "30.95" at bounding box center [884, 271] width 74 height 28
click at [894, 276] on input "29.95" at bounding box center [884, 271] width 74 height 28
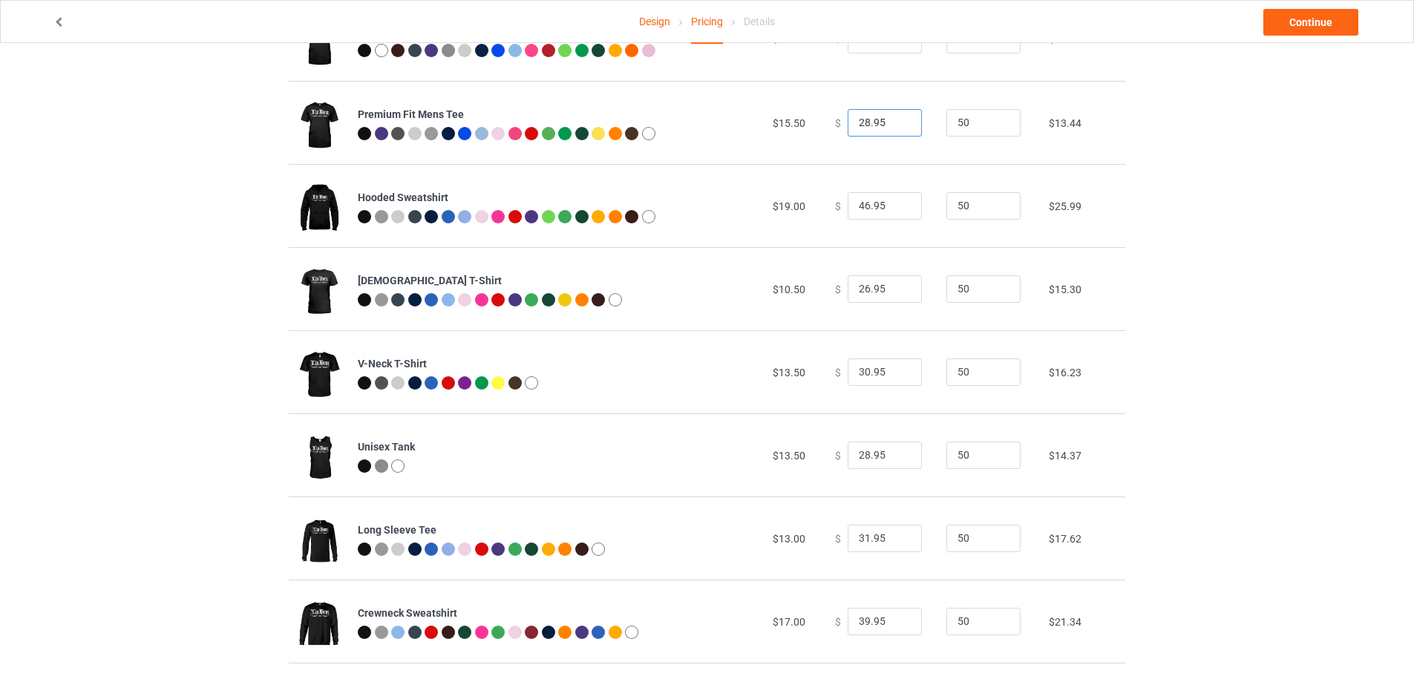
type input "28.95"
click at [899, 128] on input "28.95" at bounding box center [884, 123] width 74 height 28
click at [901, 213] on input "46.95" at bounding box center [884, 206] width 74 height 28
click at [896, 212] on input "45.95" at bounding box center [884, 206] width 74 height 28
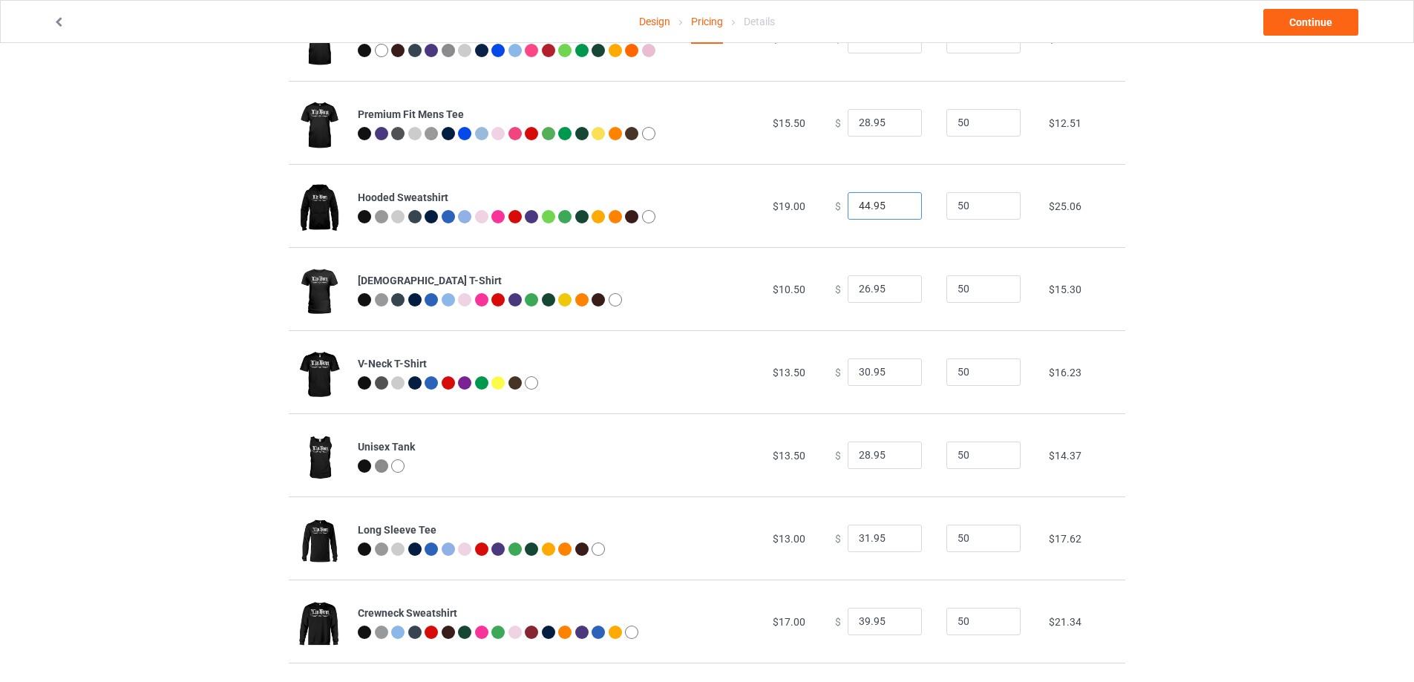
click at [896, 212] on input "44.95" at bounding box center [884, 206] width 74 height 28
click at [896, 212] on input "43.95" at bounding box center [884, 206] width 74 height 28
click at [895, 208] on input "42.95" at bounding box center [884, 206] width 74 height 28
type input "41.95"
click at [895, 208] on input "41.95" at bounding box center [884, 206] width 74 height 28
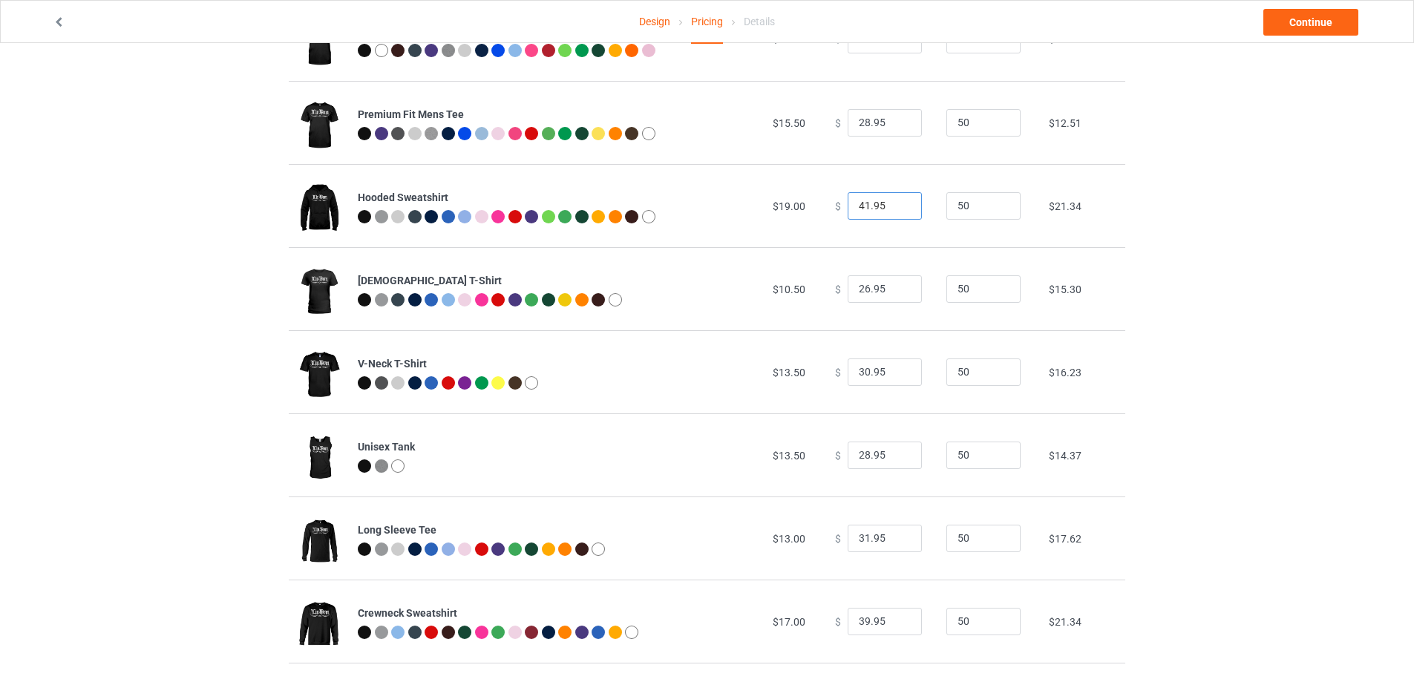
scroll to position [297, 0]
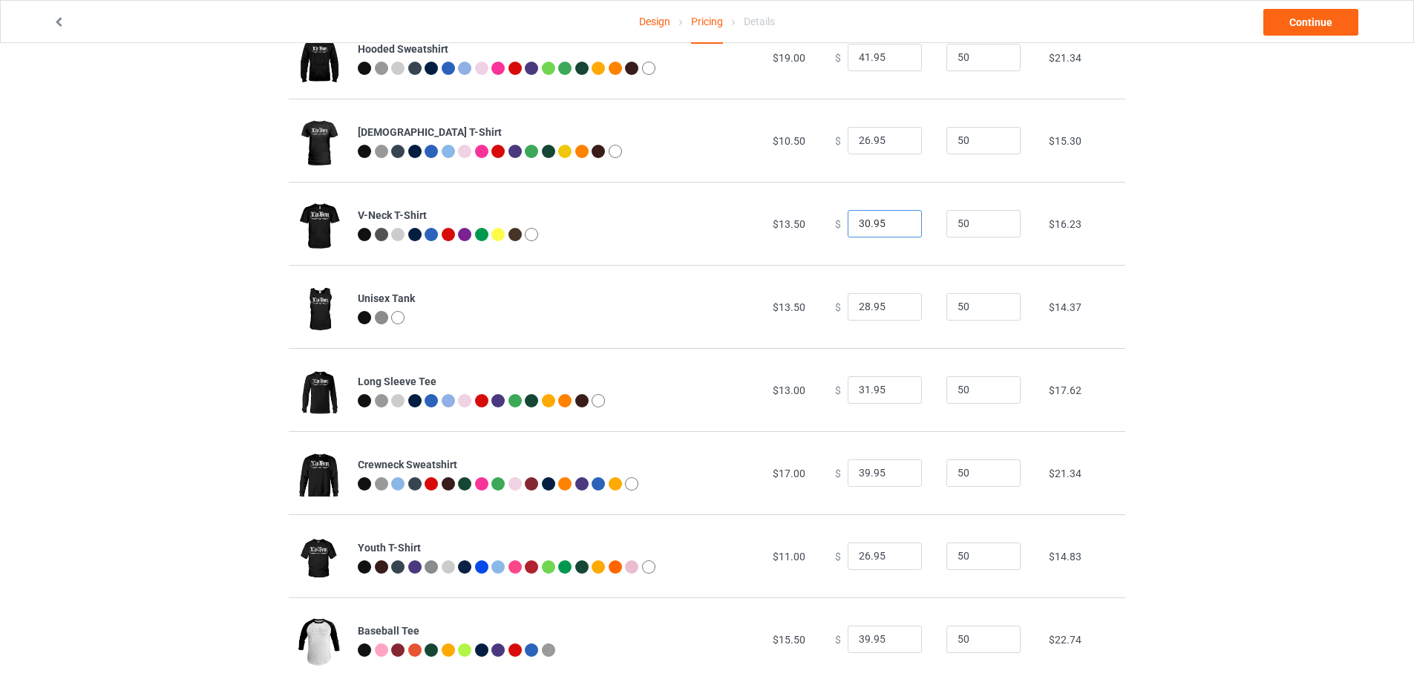
click at [900, 232] on input "30.95" at bounding box center [884, 224] width 74 height 28
click at [898, 231] on input "30.95" at bounding box center [884, 224] width 74 height 28
click at [898, 230] on input "29.95" at bounding box center [884, 224] width 74 height 28
type input "28.95"
click at [898, 230] on input "28.95" at bounding box center [884, 224] width 74 height 28
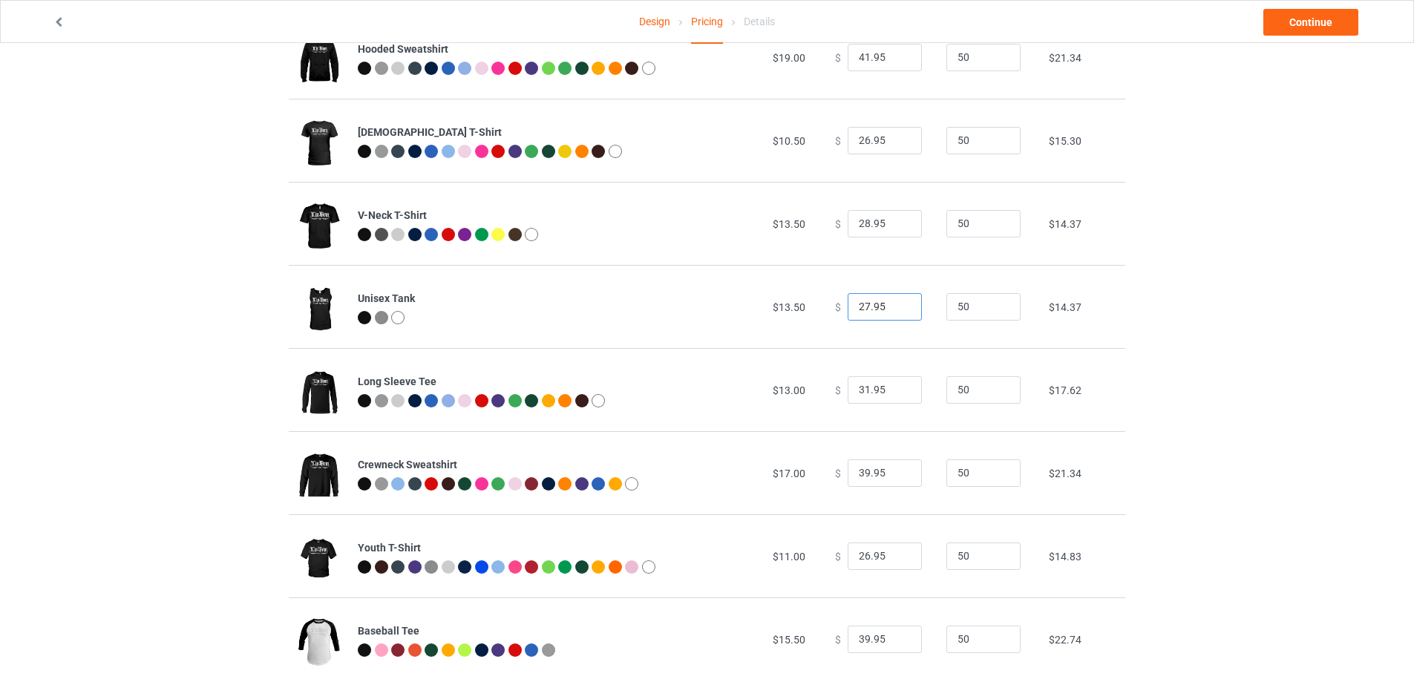
click at [893, 309] on input "27.95" at bounding box center [884, 307] width 74 height 28
click at [893, 309] on input "26.95" at bounding box center [884, 307] width 74 height 28
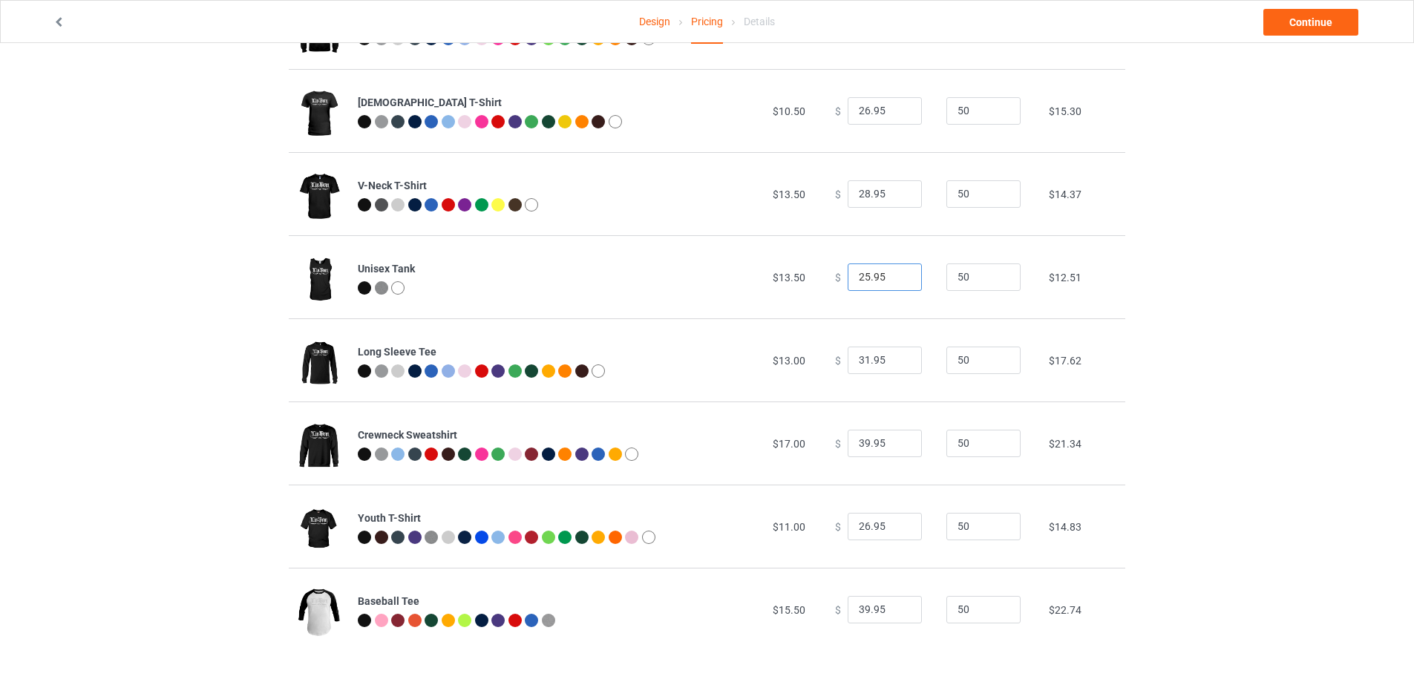
click at [898, 281] on input "25.95" at bounding box center [884, 277] width 74 height 28
type input "24.95"
click at [898, 281] on input "24.95" at bounding box center [884, 277] width 74 height 28
click at [899, 365] on input "30.95" at bounding box center [884, 361] width 74 height 28
click at [899, 365] on input "29.95" at bounding box center [884, 361] width 74 height 28
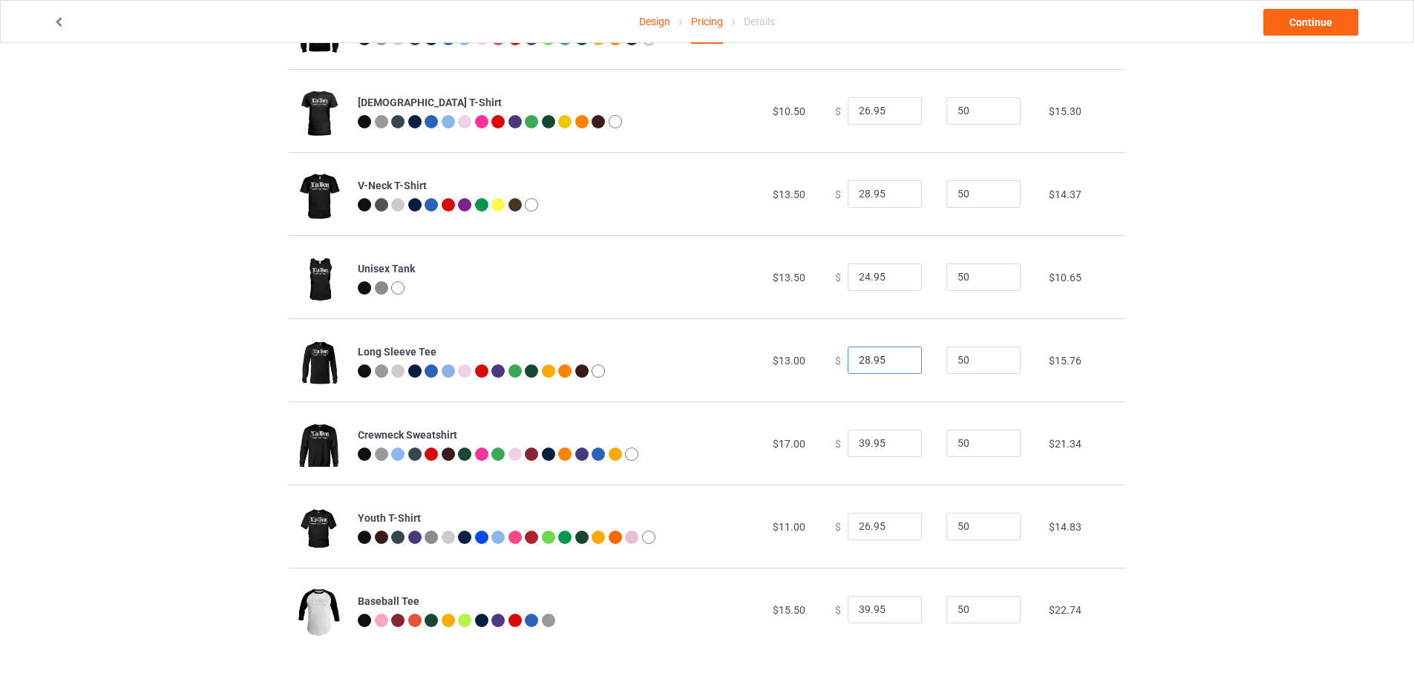
type input "28.95"
click at [897, 366] on input "28.95" at bounding box center [884, 361] width 74 height 28
click at [1293, 411] on div "Design Pricing Details Continue Pricing Estimated total profit $7,951.00 Produc…" at bounding box center [707, 199] width 1414 height 965
click at [899, 449] on input "38.95" at bounding box center [884, 444] width 74 height 28
click at [899, 449] on input "37.95" at bounding box center [884, 444] width 74 height 28
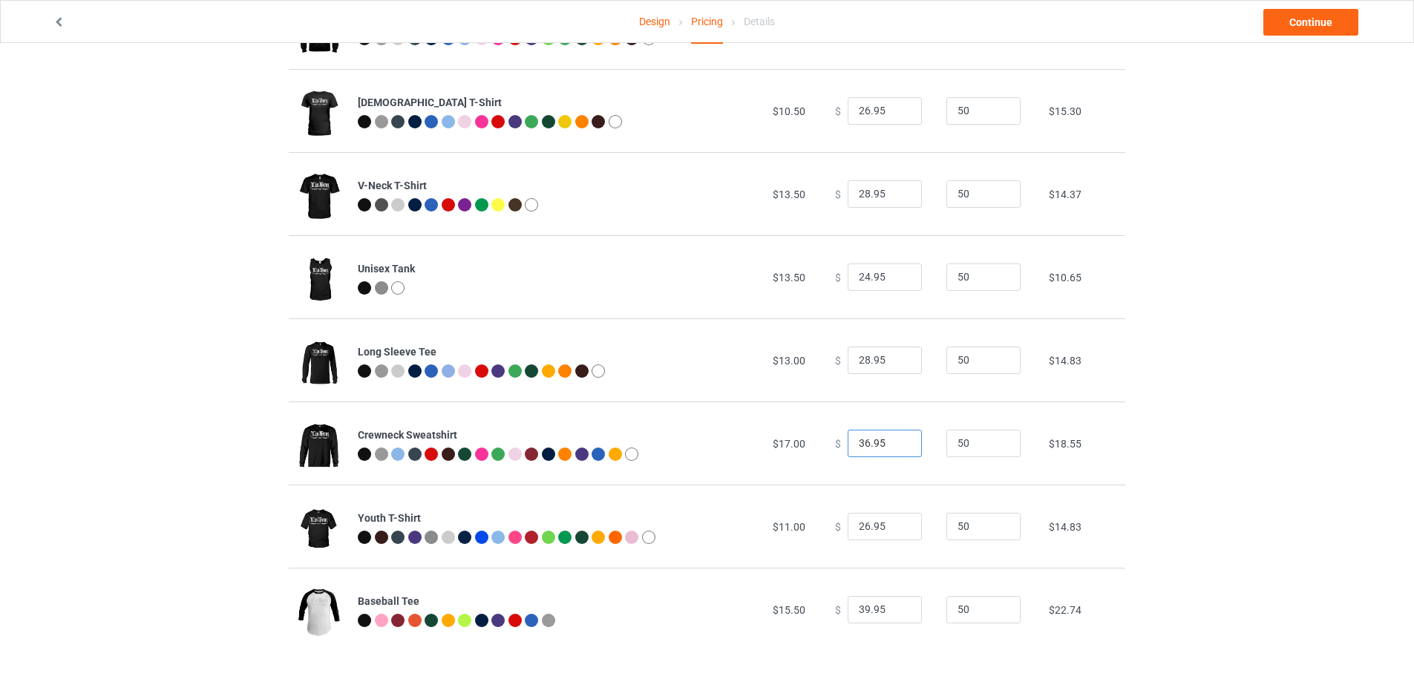
click at [899, 449] on input "36.95" at bounding box center [884, 444] width 74 height 28
type input "35.95"
click at [899, 449] on input "35.95" at bounding box center [884, 444] width 74 height 28
click at [899, 611] on input "38.95" at bounding box center [884, 610] width 74 height 28
click at [899, 611] on input "37.95" at bounding box center [884, 610] width 74 height 28
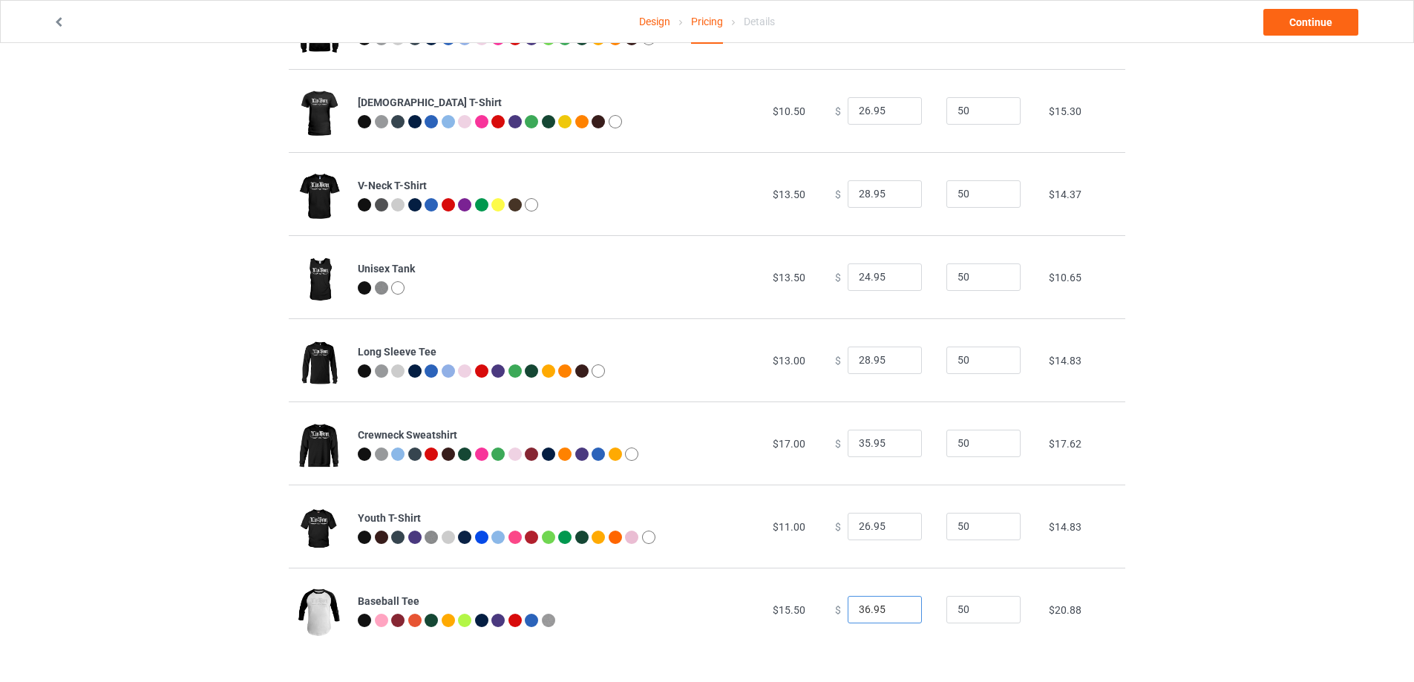
click at [899, 611] on input "36.95" at bounding box center [884, 610] width 74 height 28
type input "35.95"
click at [899, 611] on input "35.95" at bounding box center [884, 610] width 74 height 28
click at [1330, 18] on link "Continue" at bounding box center [1310, 22] width 95 height 27
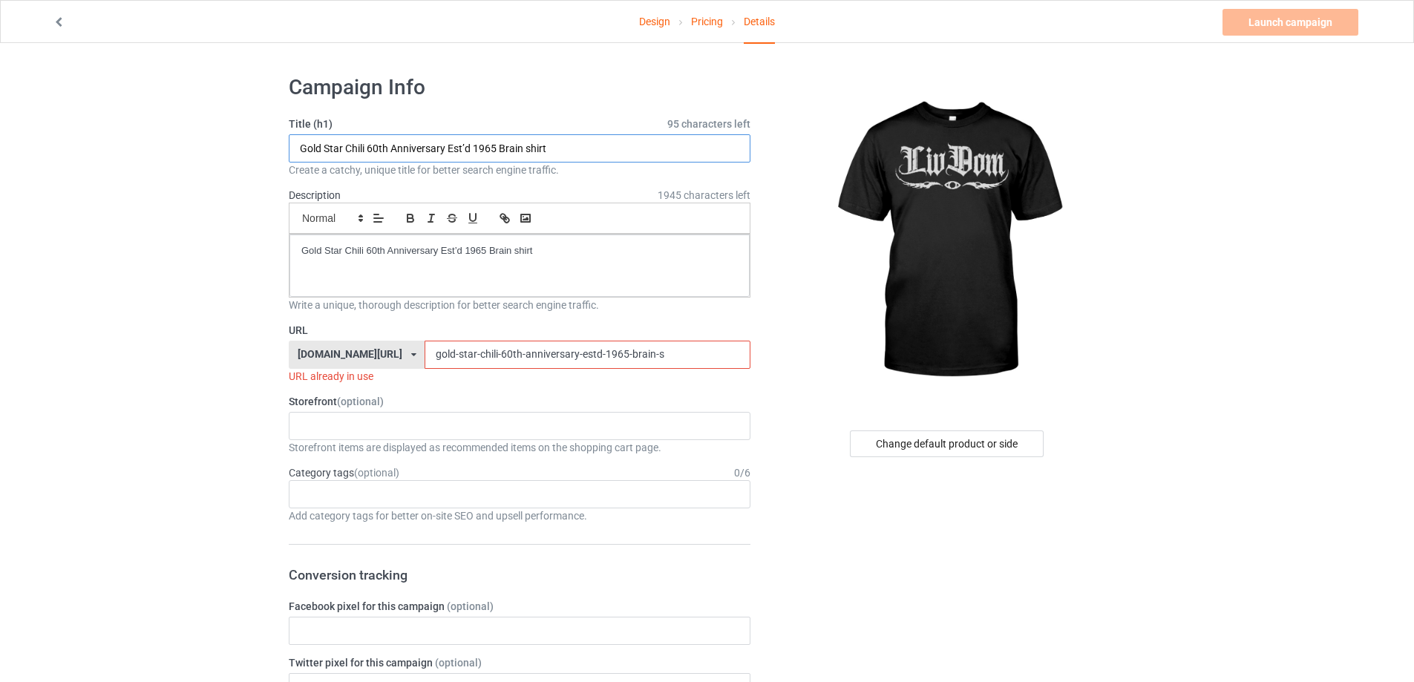
drag, startPoint x: 574, startPoint y: 157, endPoint x: 186, endPoint y: 160, distance: 387.4
paste input "LivDom Saint LOVERS"
type input "LivDom Saint LOVERS shirt"
drag, startPoint x: 462, startPoint y: 242, endPoint x: 220, endPoint y: 242, distance: 241.2
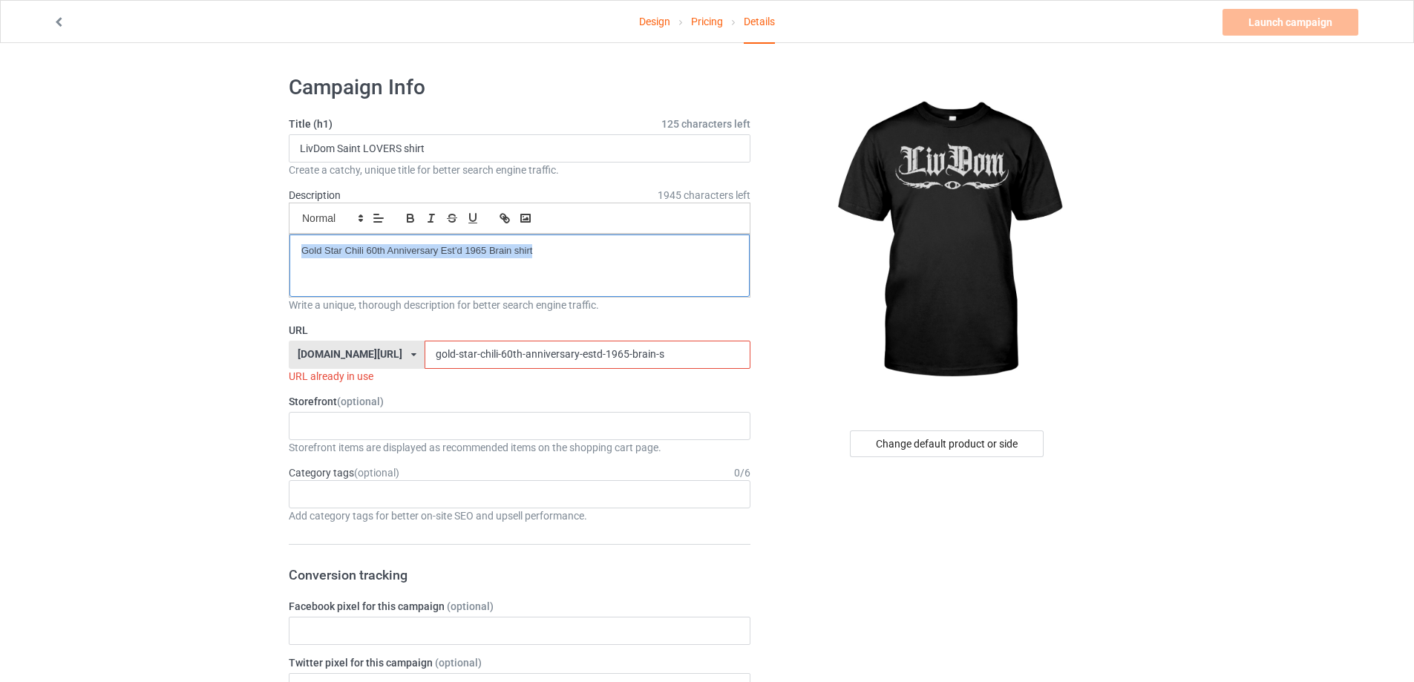
paste input "livdom-saint-lovers-shirt"
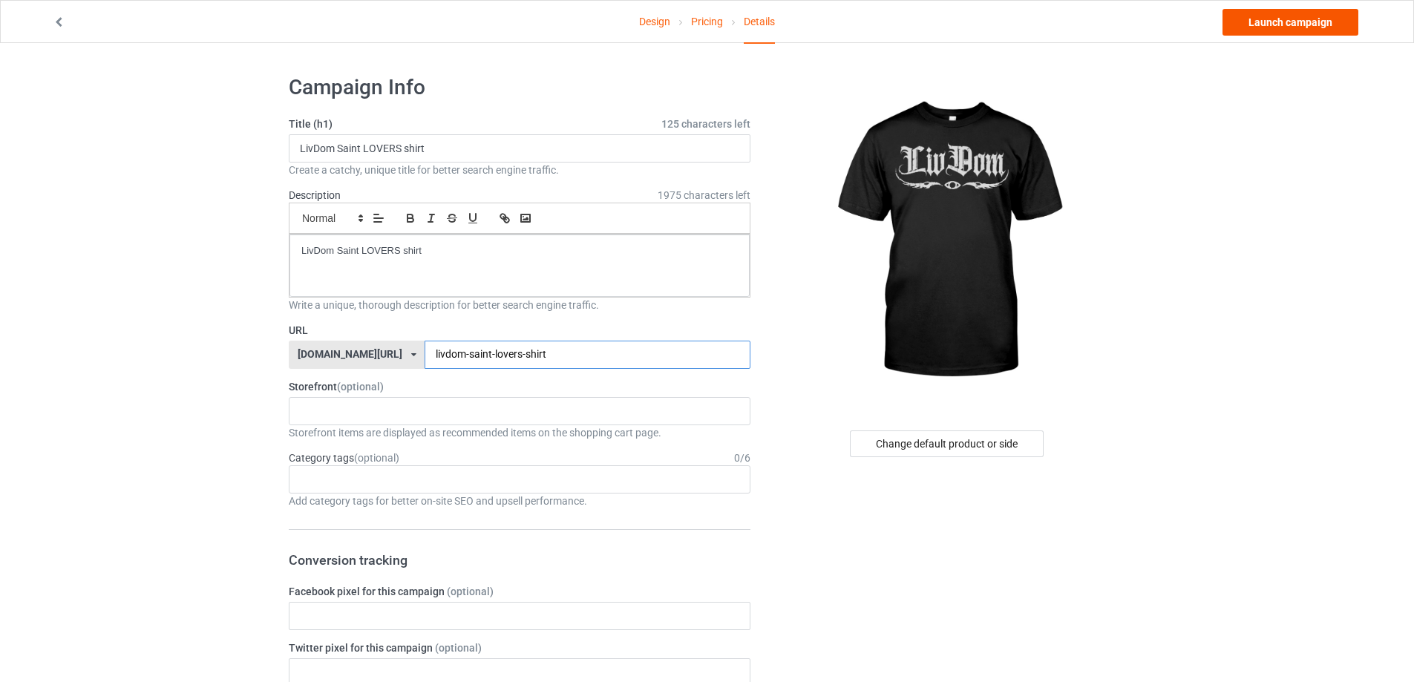
type input "livdom-saint-lovers-shirt"
click at [1337, 27] on link "Launch campaign" at bounding box center [1290, 22] width 136 height 27
